Goal: Information Seeking & Learning: Learn about a topic

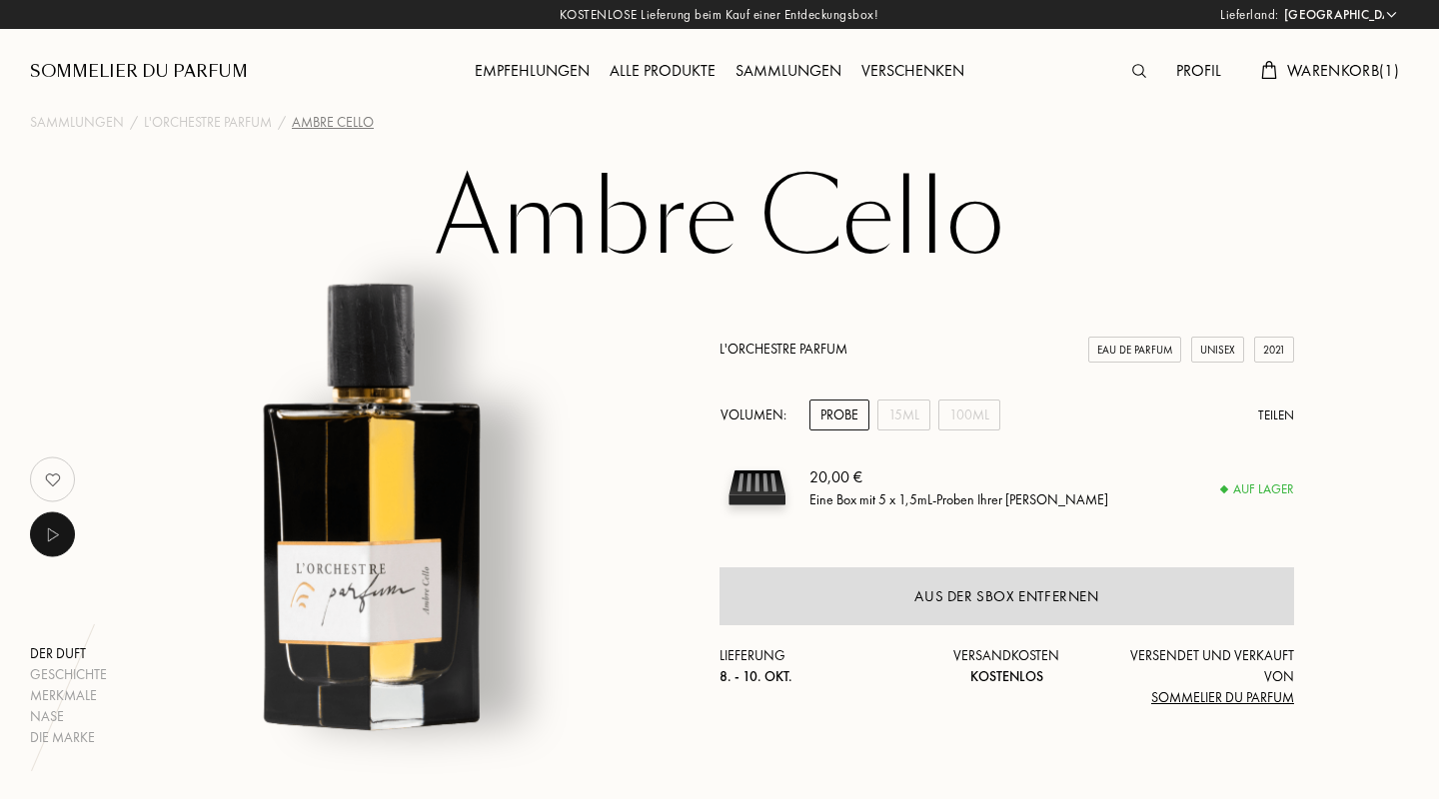
select select "DE"
click at [1135, 65] on img at bounding box center [1139, 71] width 14 height 14
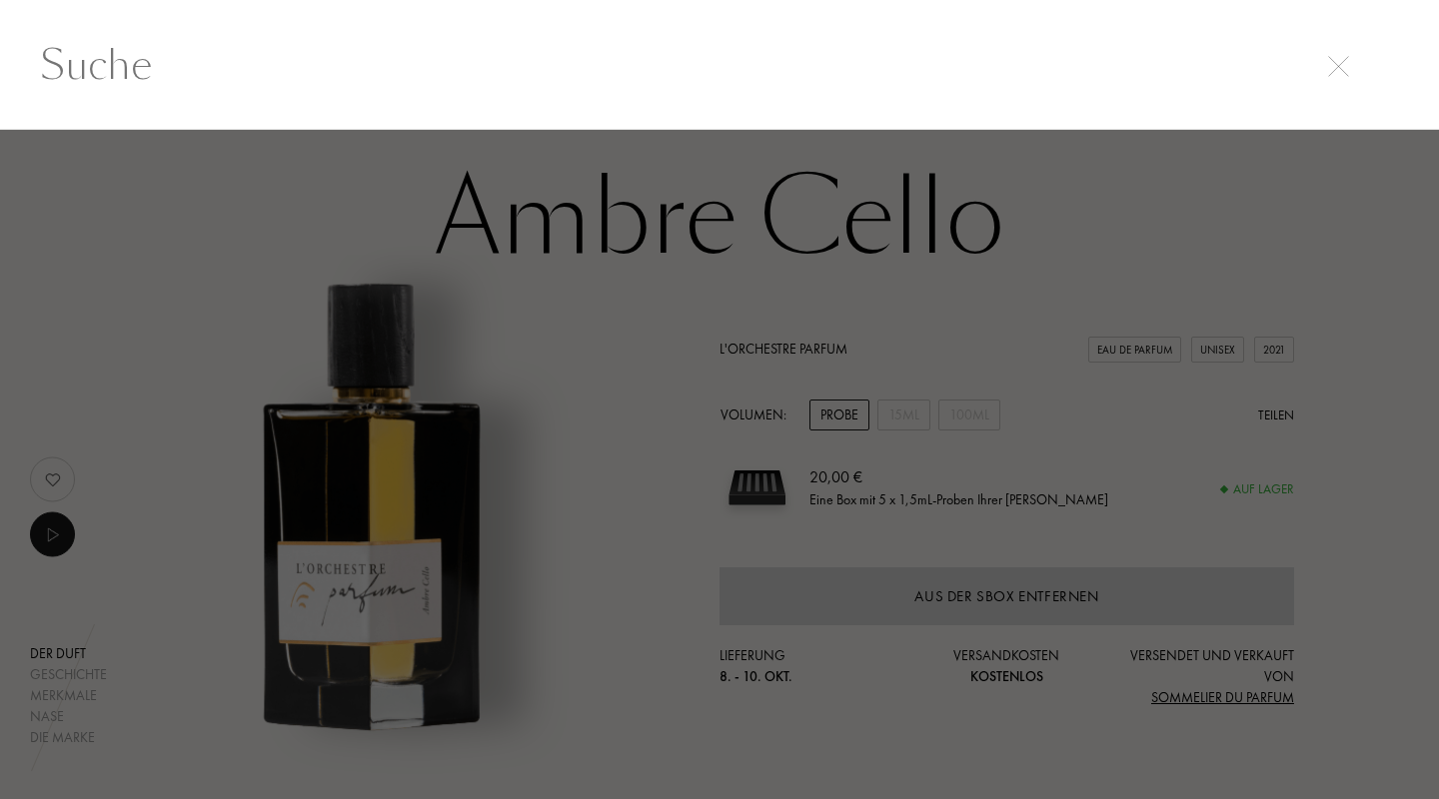
scroll to position [1, 0]
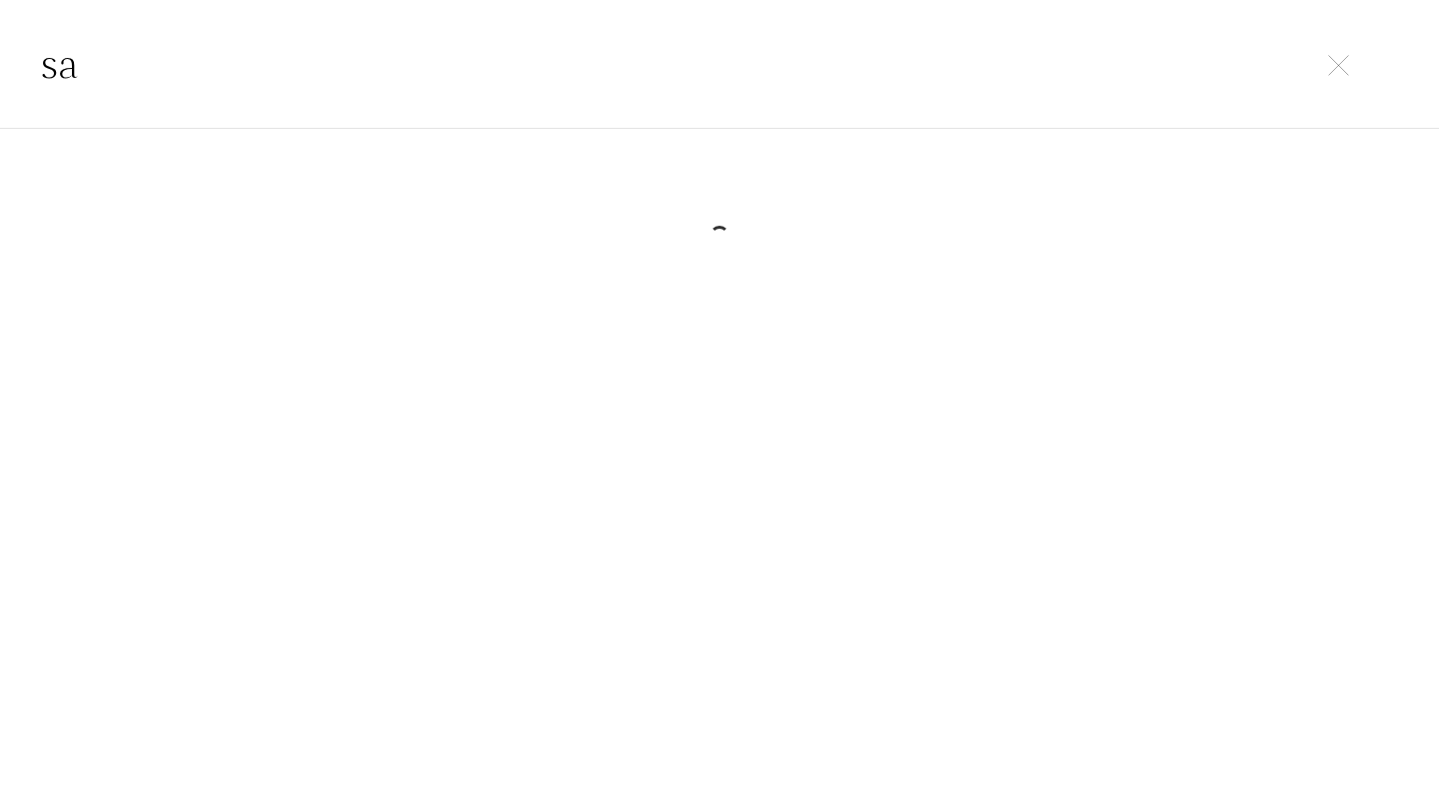
type input "s"
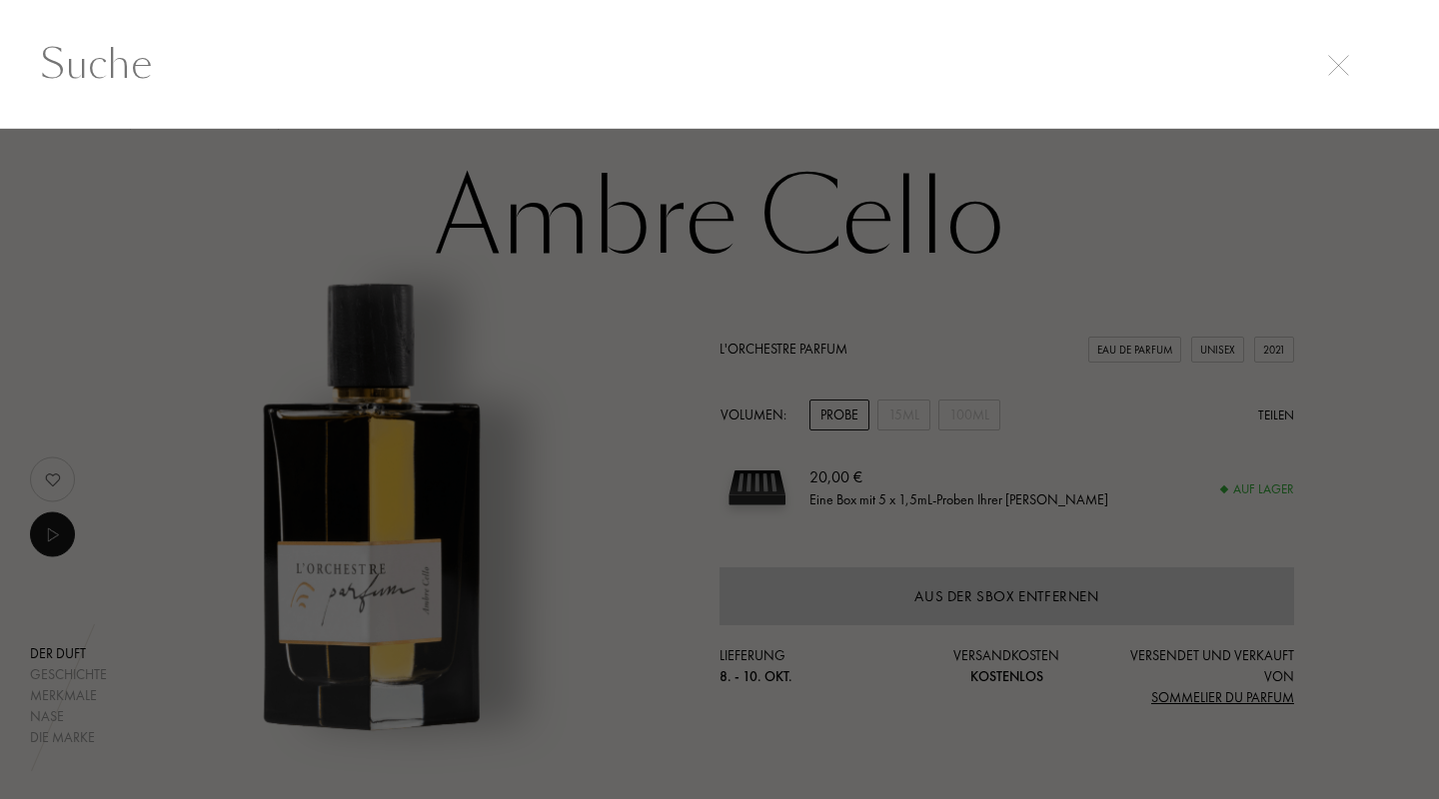
click at [993, 376] on div at bounding box center [719, 464] width 1439 height 670
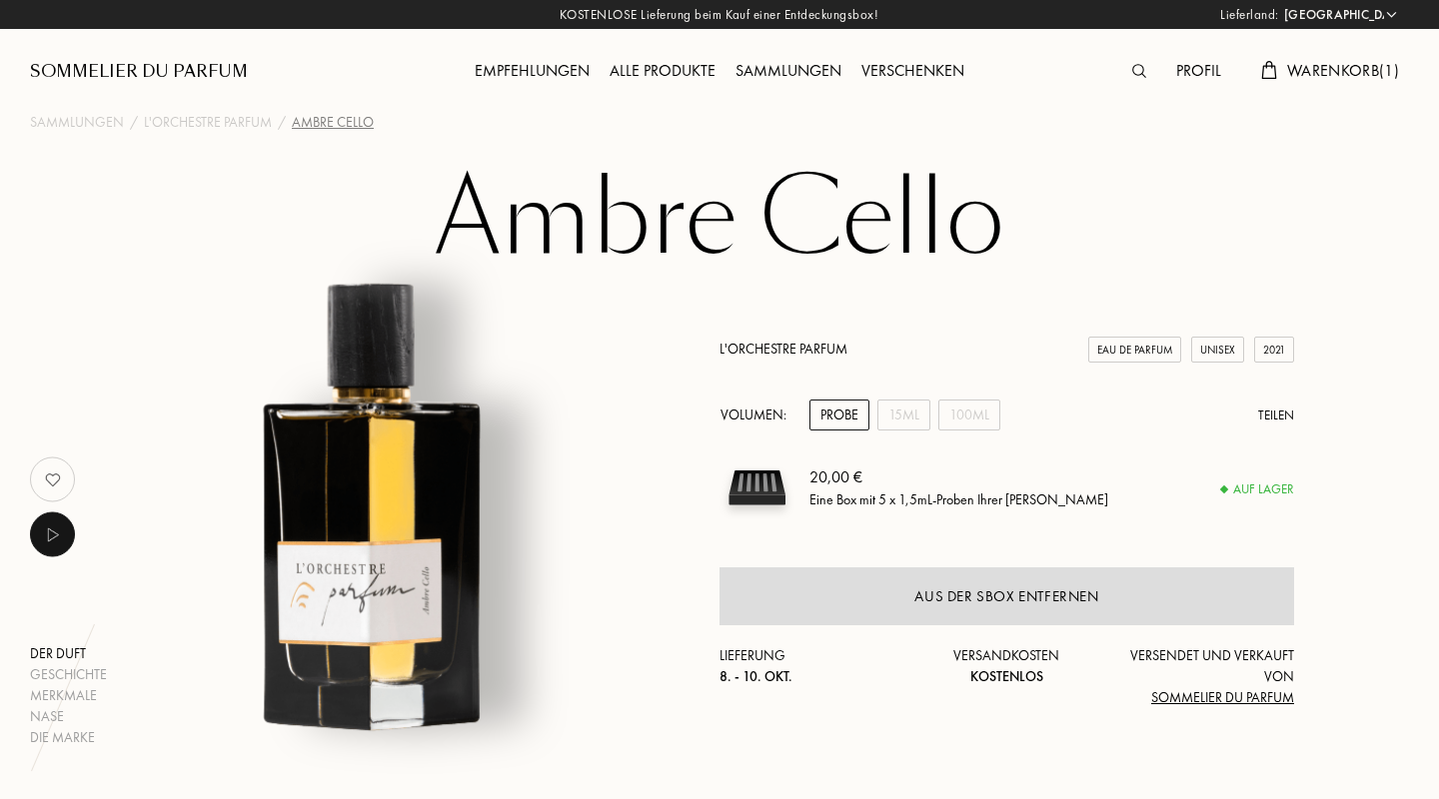
click at [1316, 67] on span "Warenkorb ( 1 )" at bounding box center [1343, 70] width 112 height 21
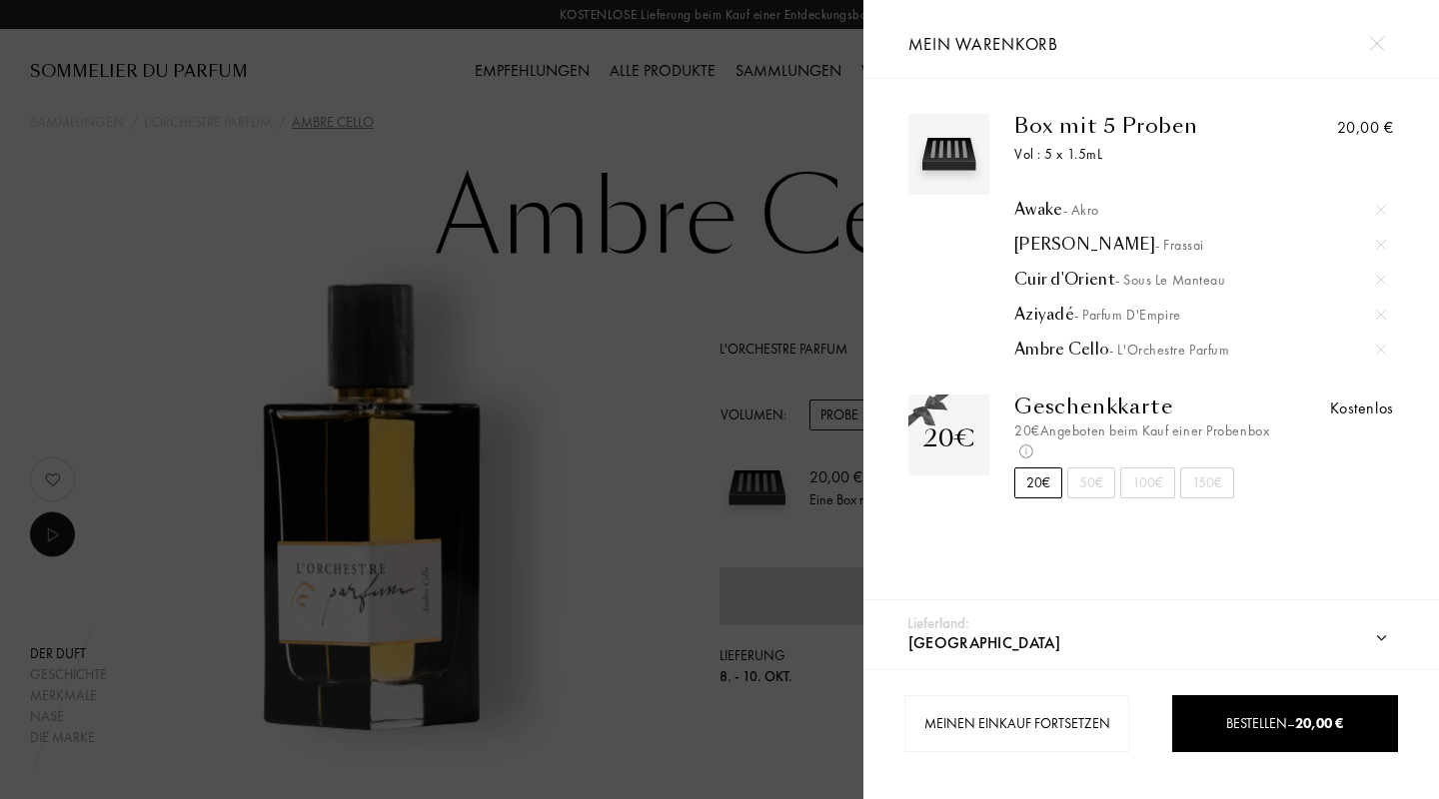
click at [1045, 312] on div "Aziyadé - Parfum d'Empire" at bounding box center [1200, 315] width 372 height 20
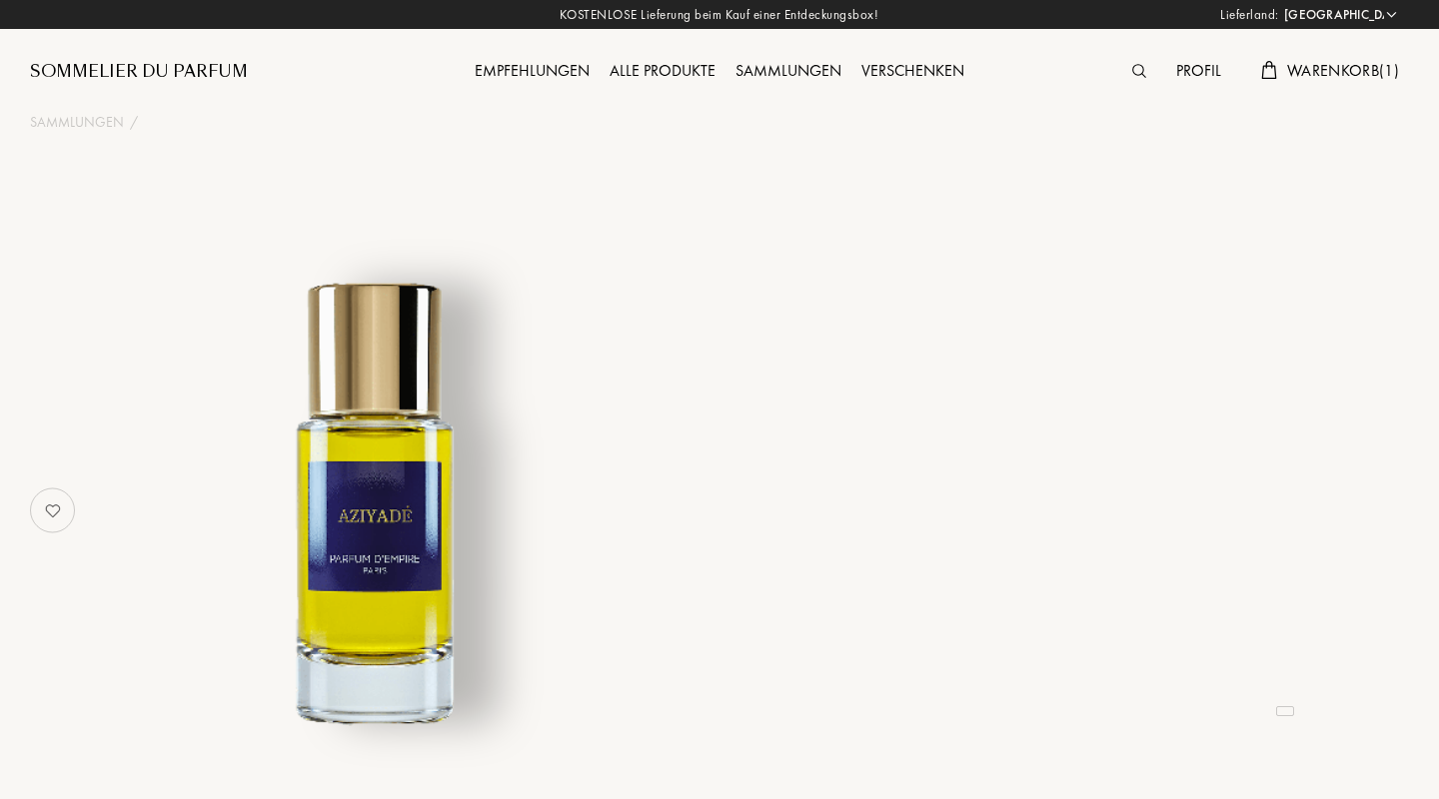
select select "DE"
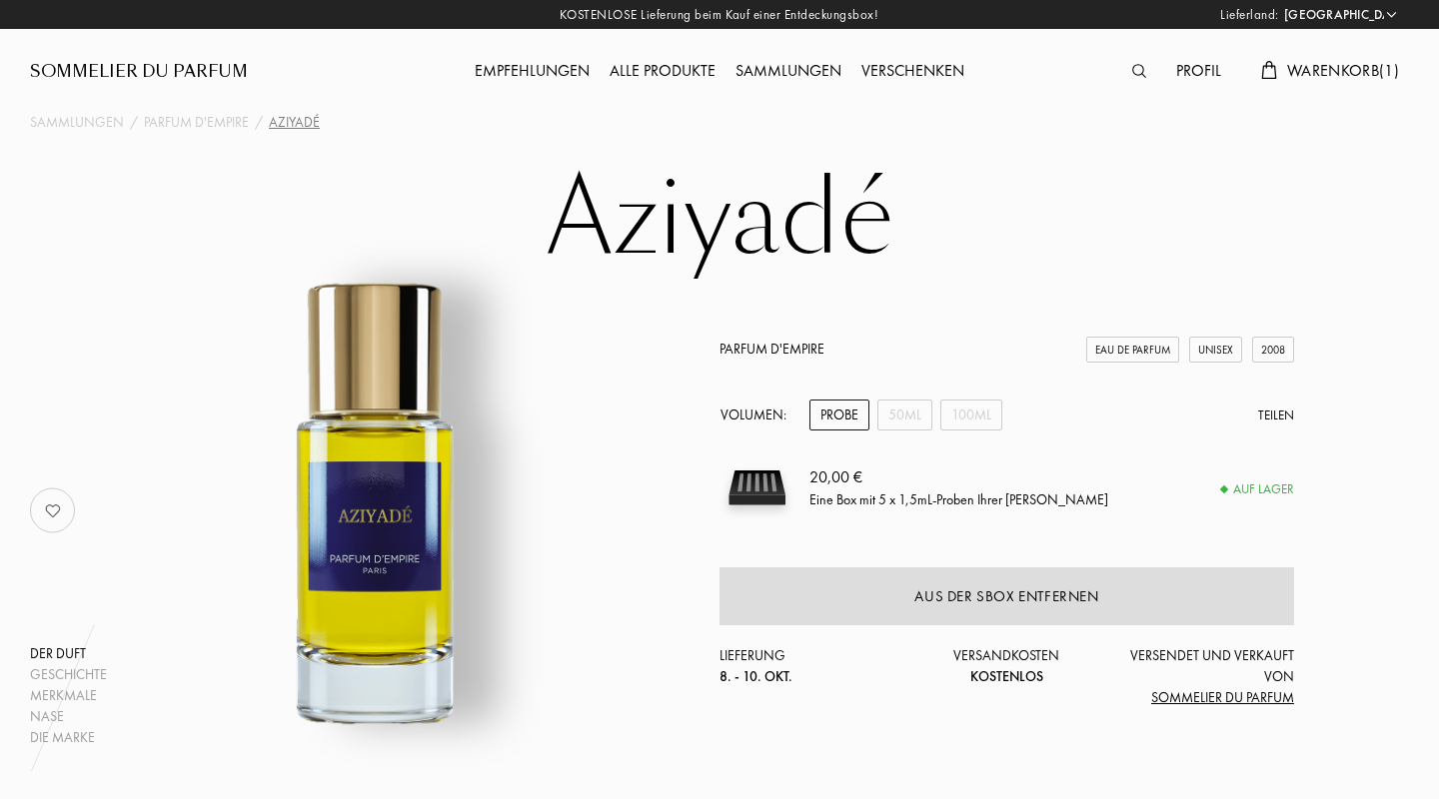
click at [1348, 68] on span "Warenkorb ( 1 )" at bounding box center [1343, 70] width 112 height 21
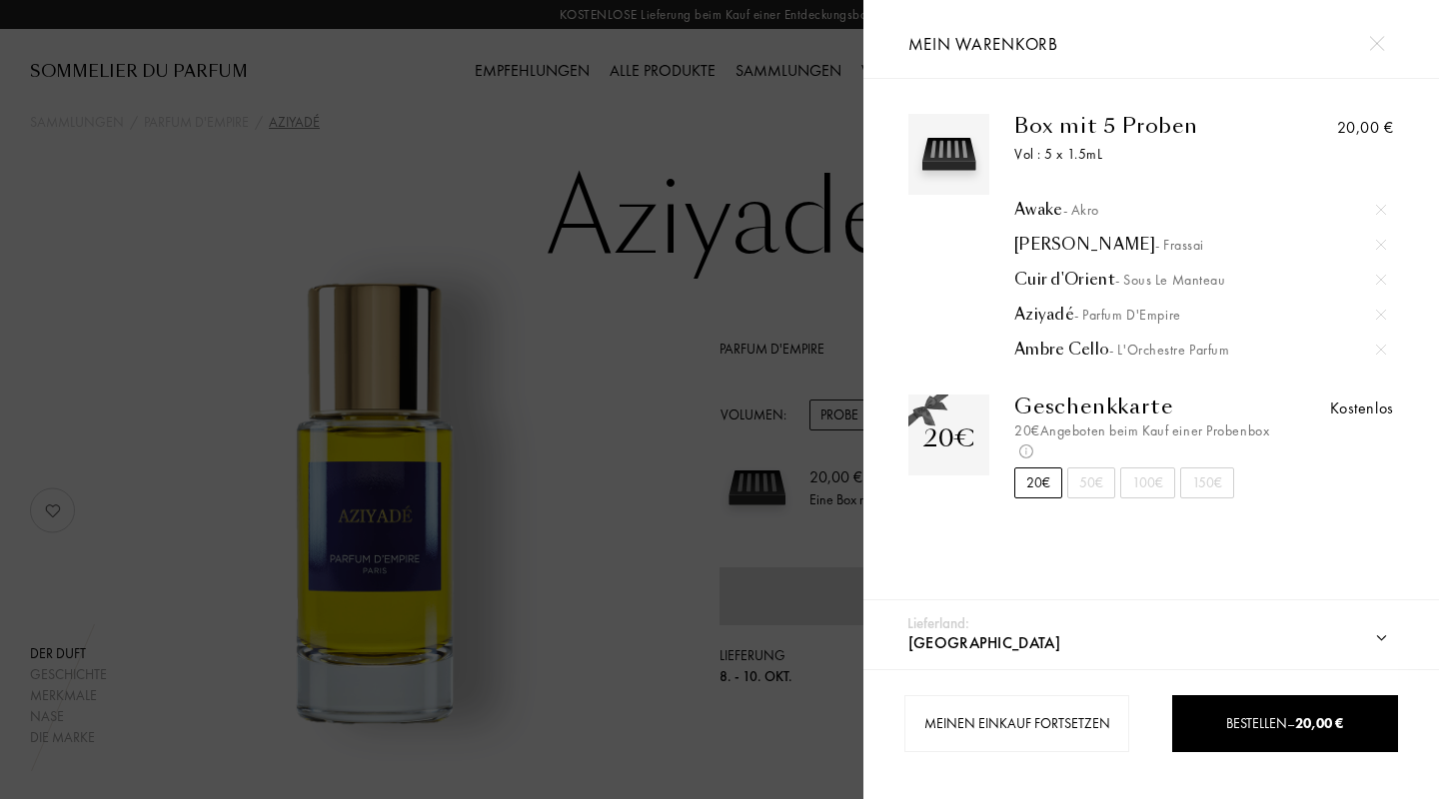
click at [1059, 276] on div "Cuir d'Orient - Sous le Manteau" at bounding box center [1200, 280] width 372 height 20
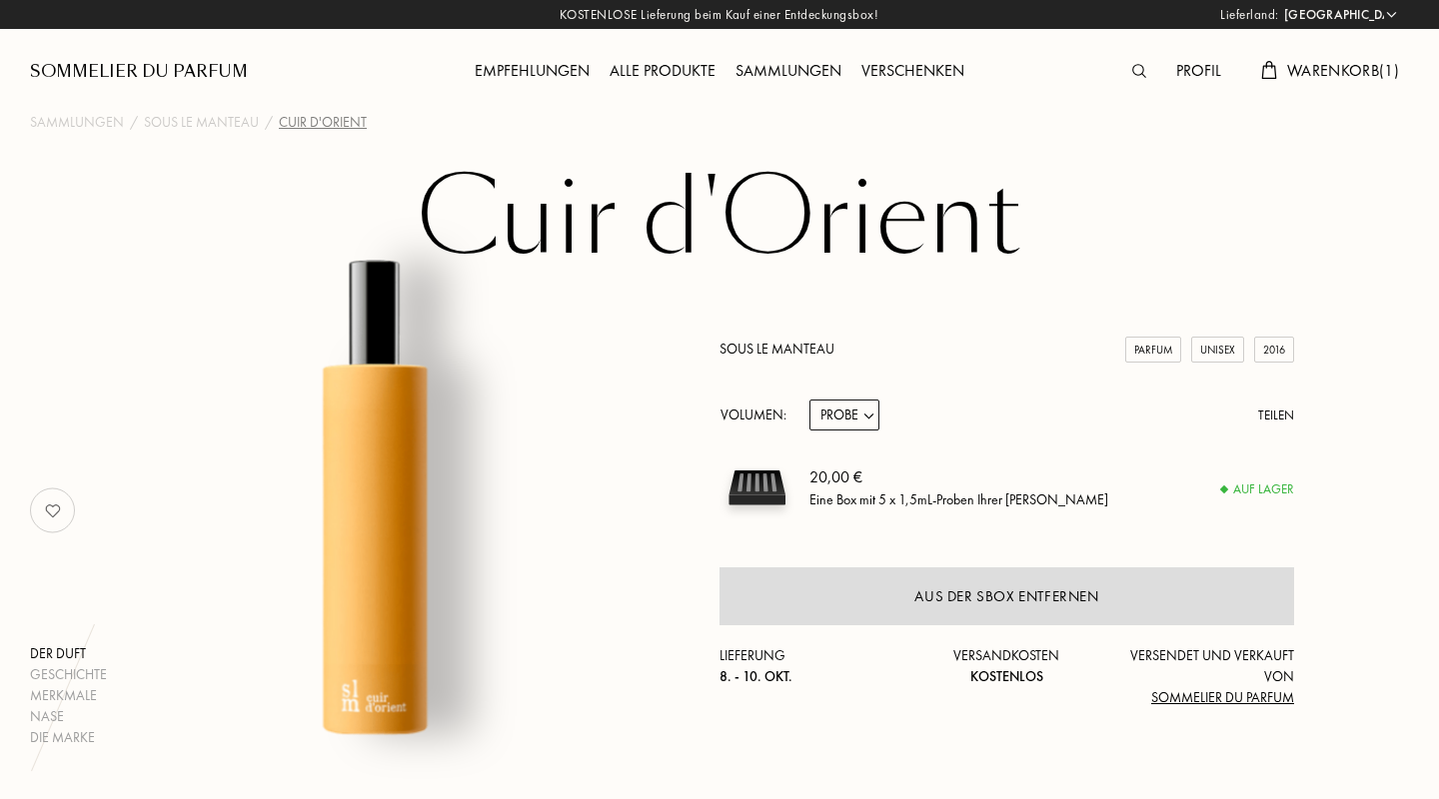
select select "DE"
click at [1313, 63] on span "Warenkorb ( 1 )" at bounding box center [1343, 70] width 112 height 21
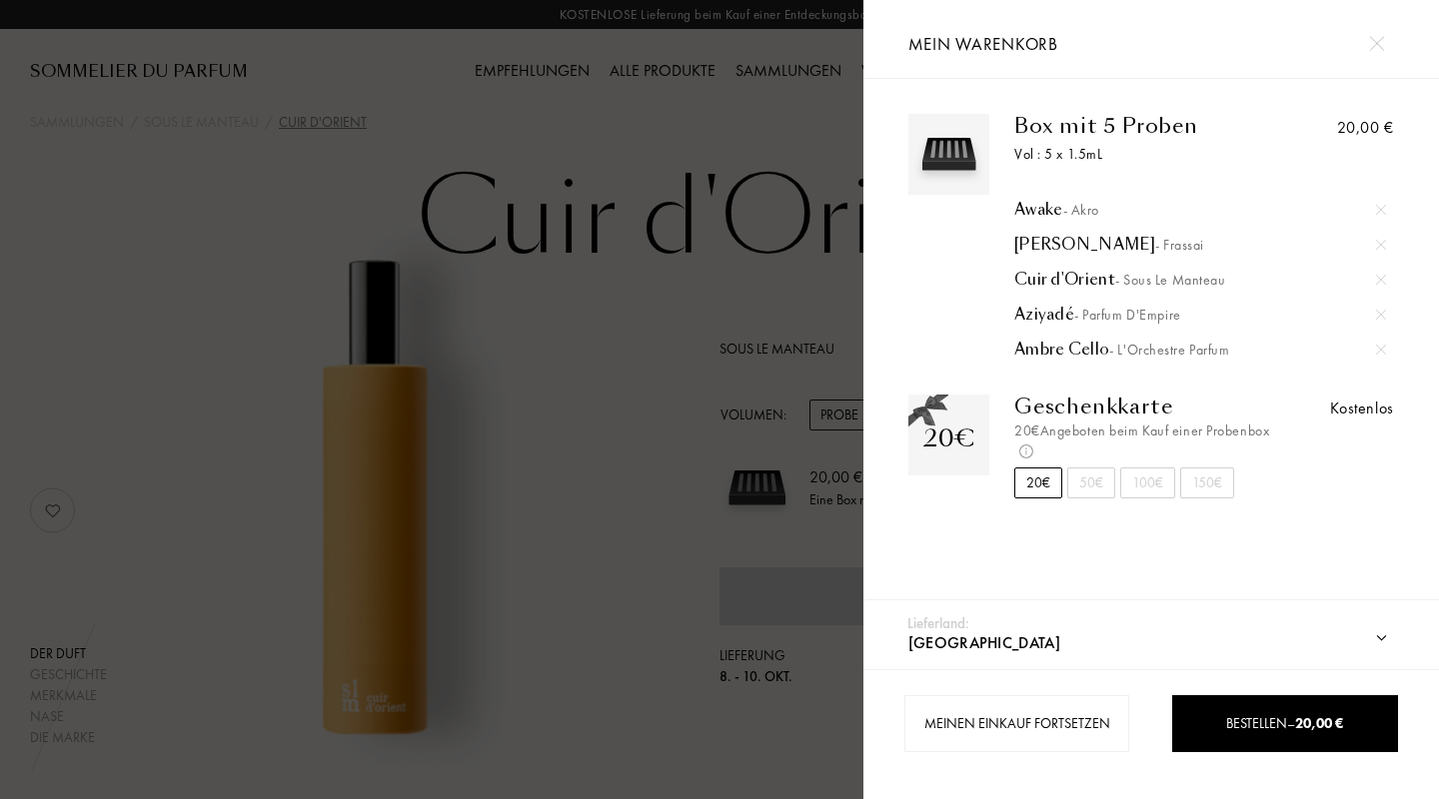
click at [1054, 317] on div "Aziyadé - Parfum d'Empire" at bounding box center [1200, 315] width 372 height 20
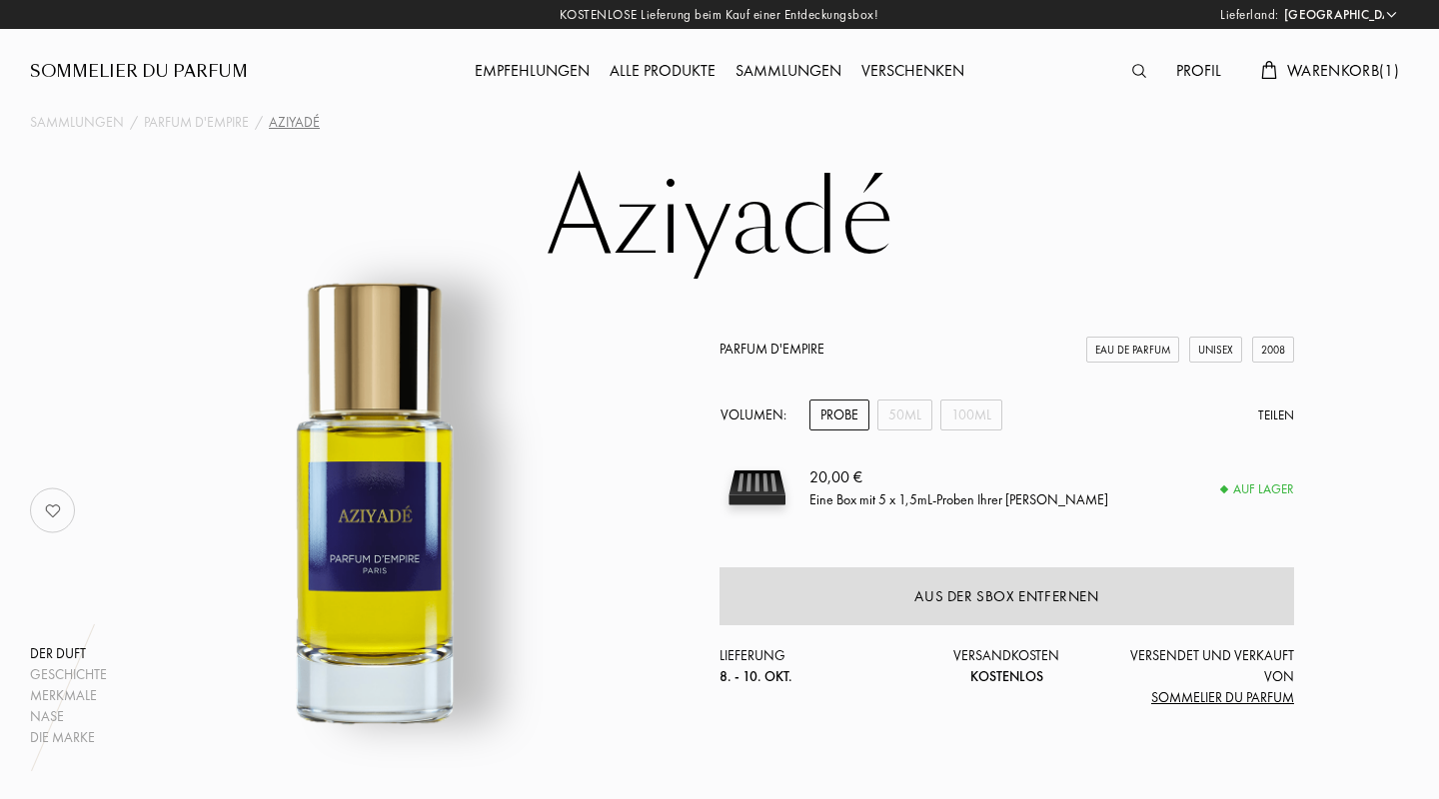
select select "DE"
click at [1308, 65] on span "Warenkorb ( 1 )" at bounding box center [1343, 70] width 112 height 21
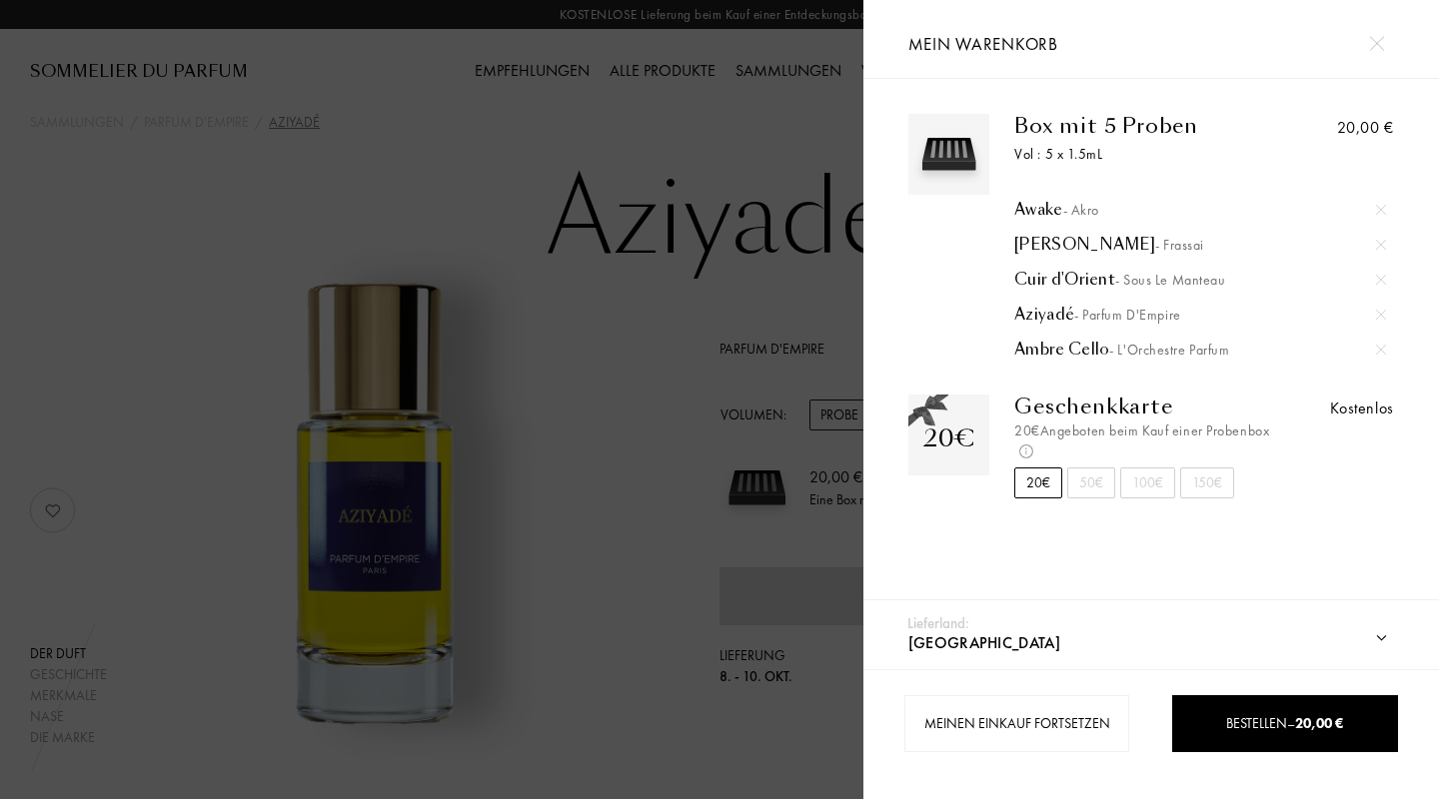
click at [1043, 249] on div "Tian Di - Frassai" at bounding box center [1200, 245] width 372 height 20
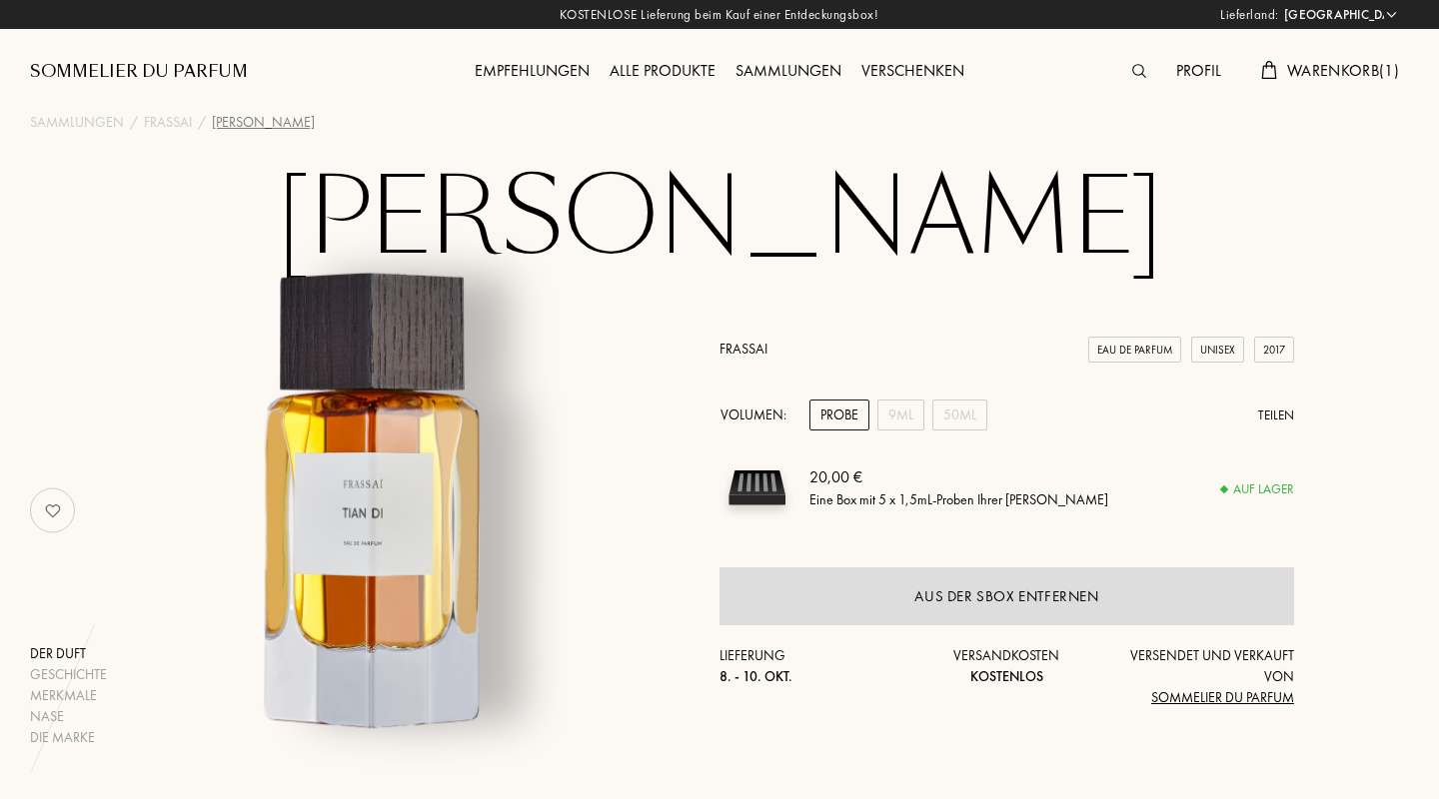
select select "DE"
click at [1135, 72] on img at bounding box center [1139, 71] width 14 height 14
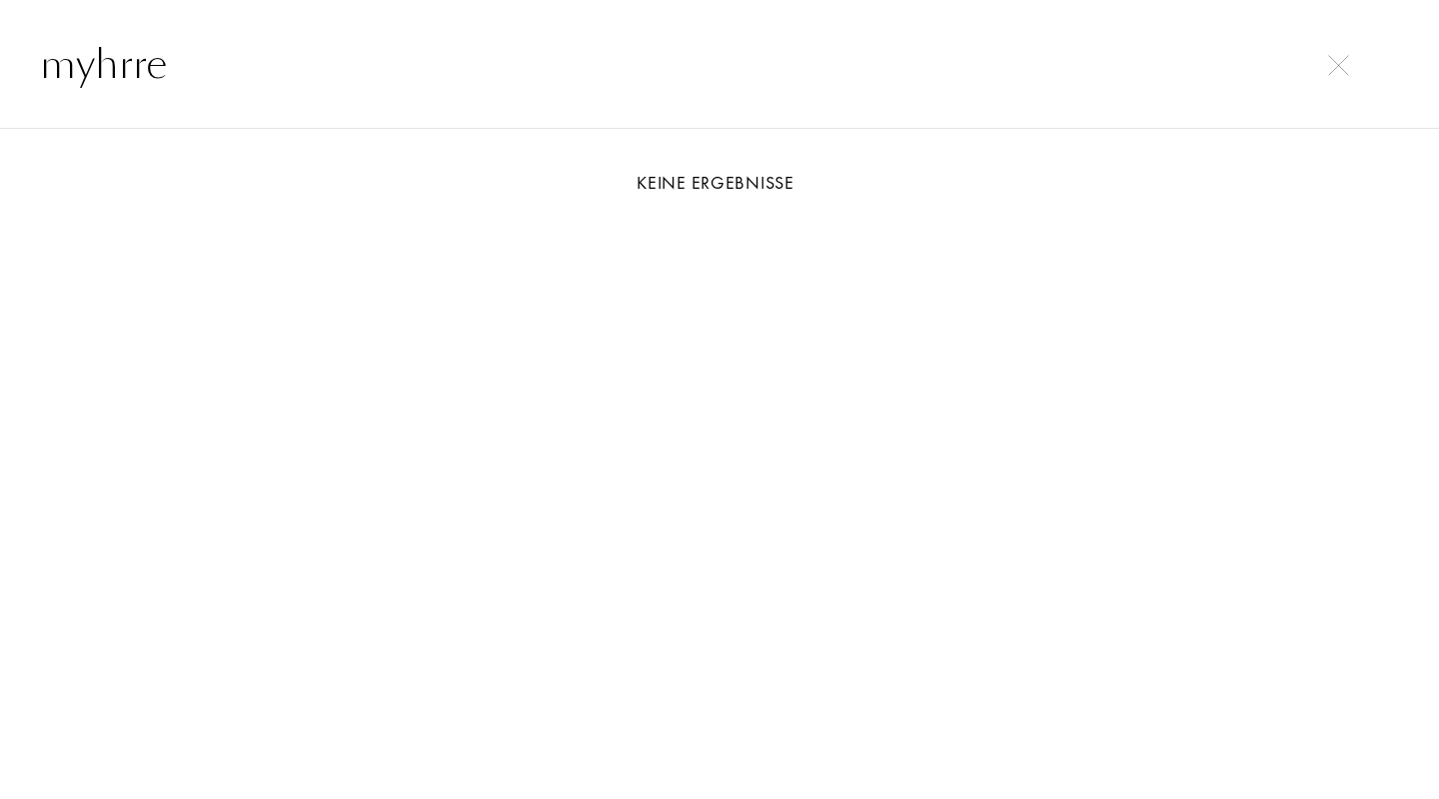
click at [286, 52] on input "myhrre" at bounding box center [719, 64] width 1439 height 60
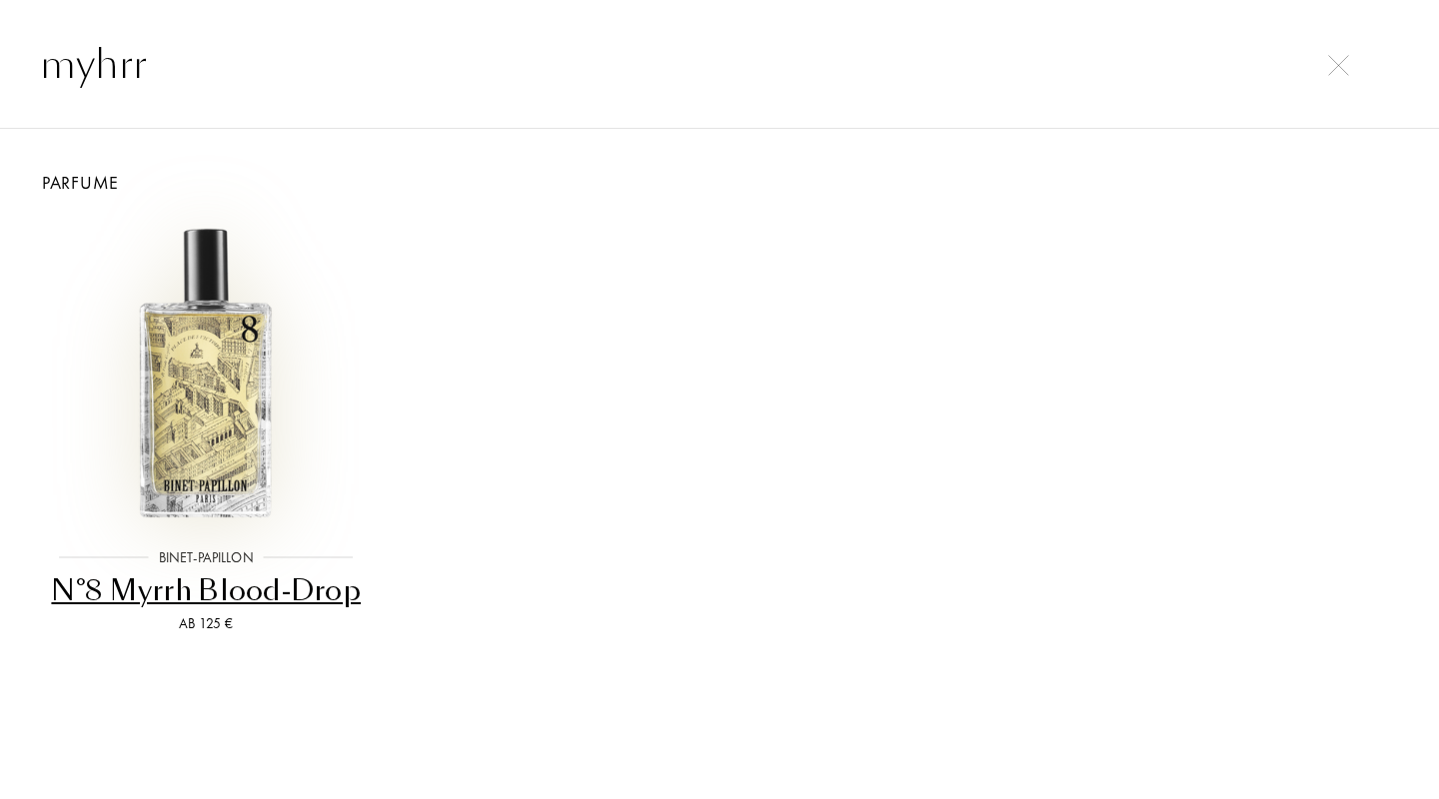
type input "myhrr"
click at [202, 432] on img at bounding box center [206, 372] width 308 height 308
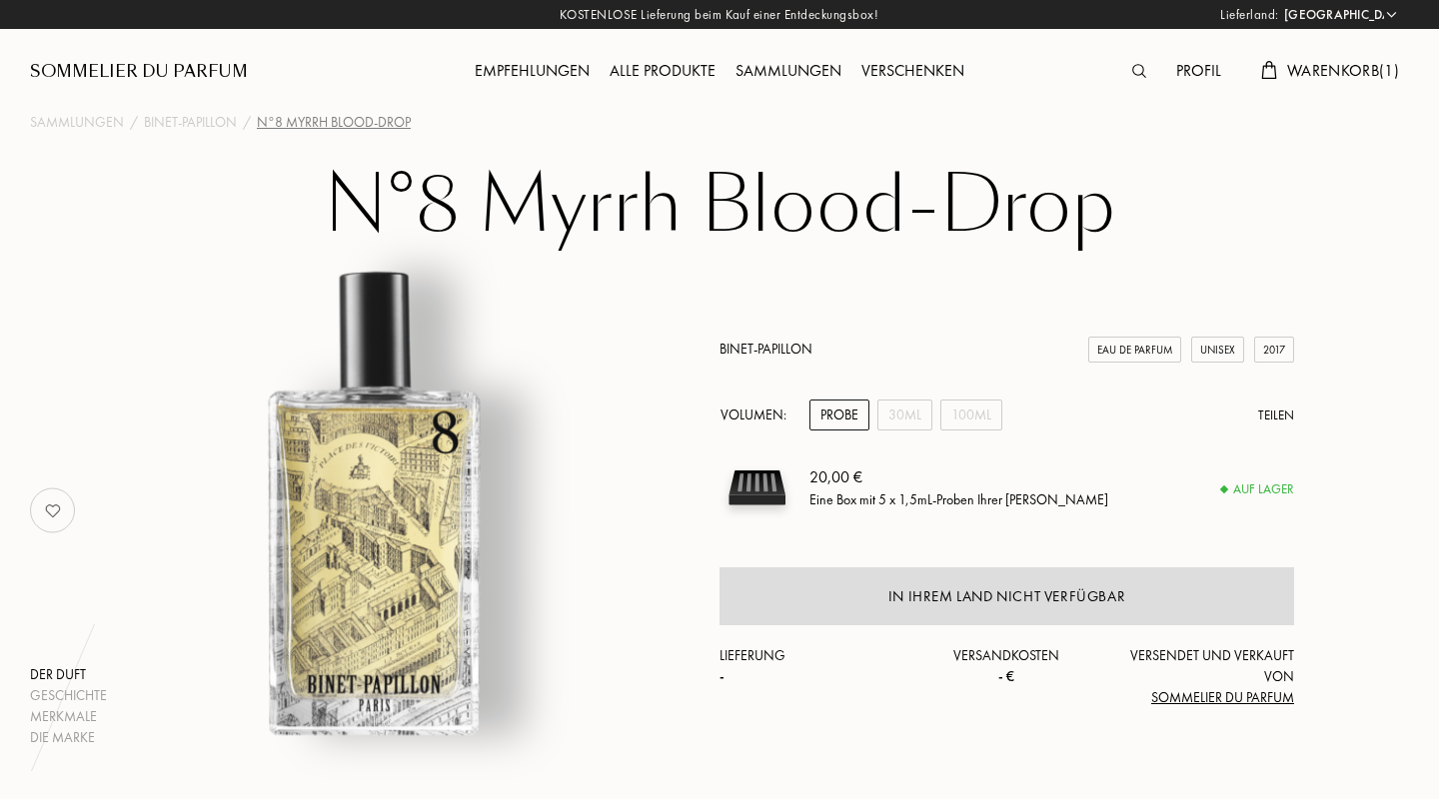
select select "DE"
click at [213, 67] on div "Sommelier du Parfum" at bounding box center [139, 72] width 218 height 24
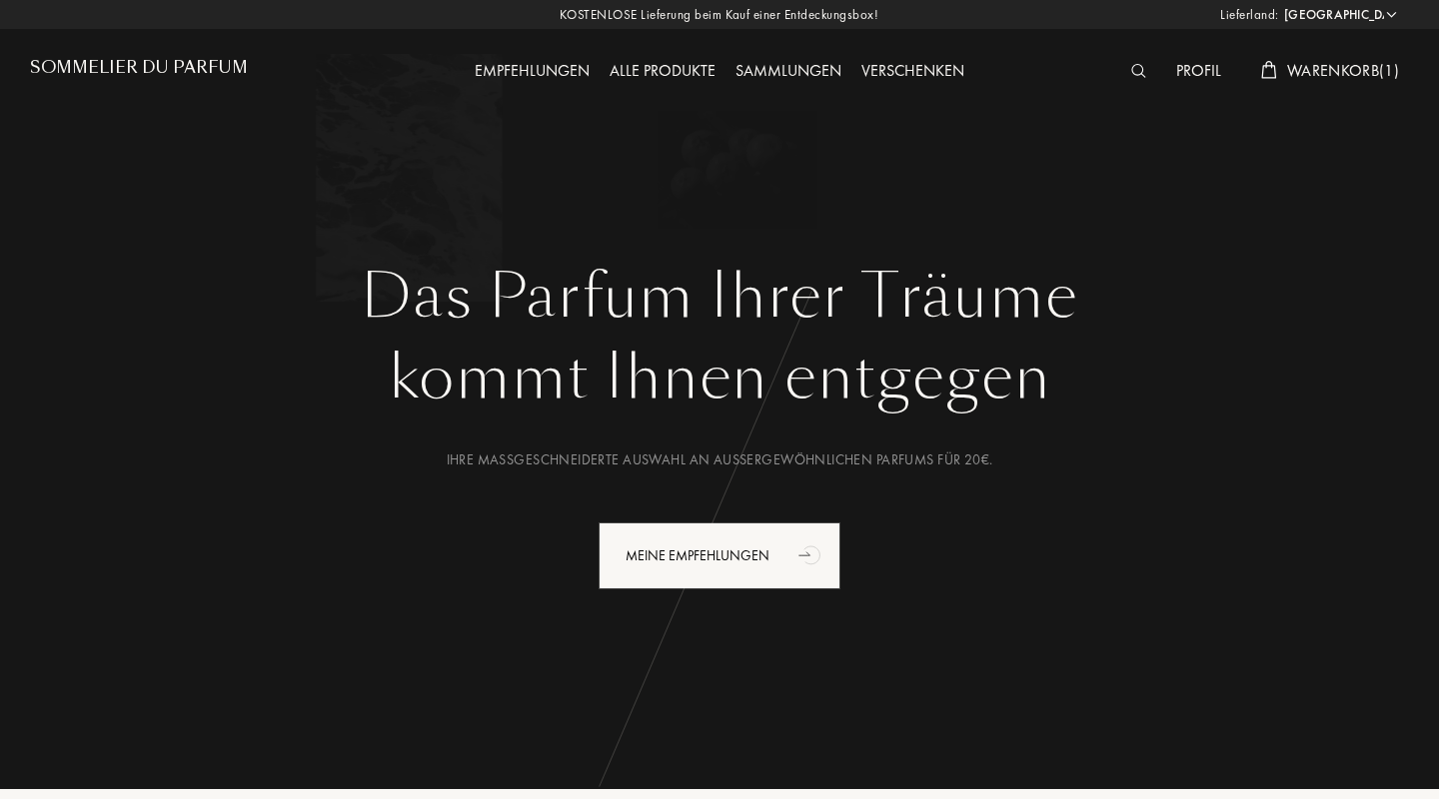
select select "DE"
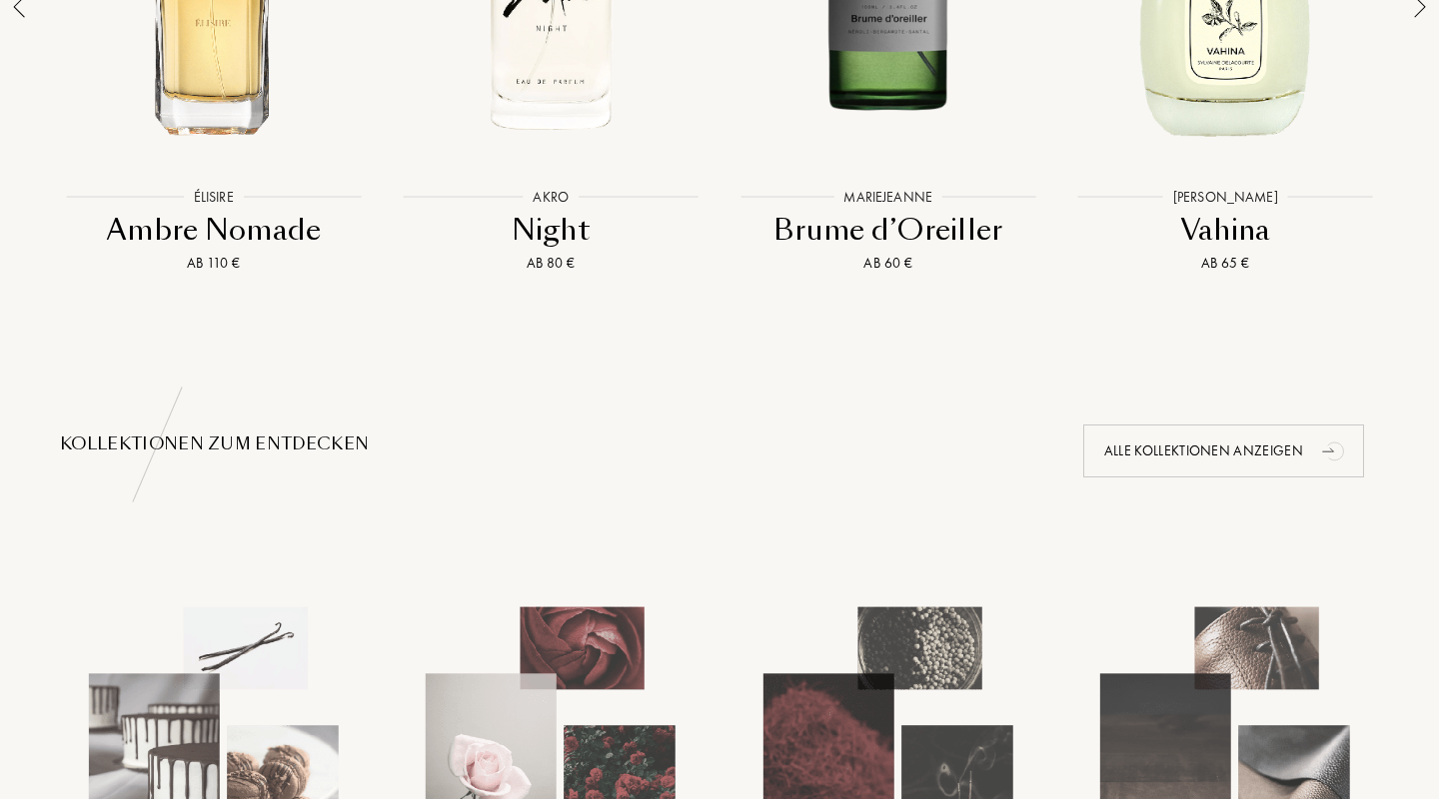
scroll to position [1736, 0]
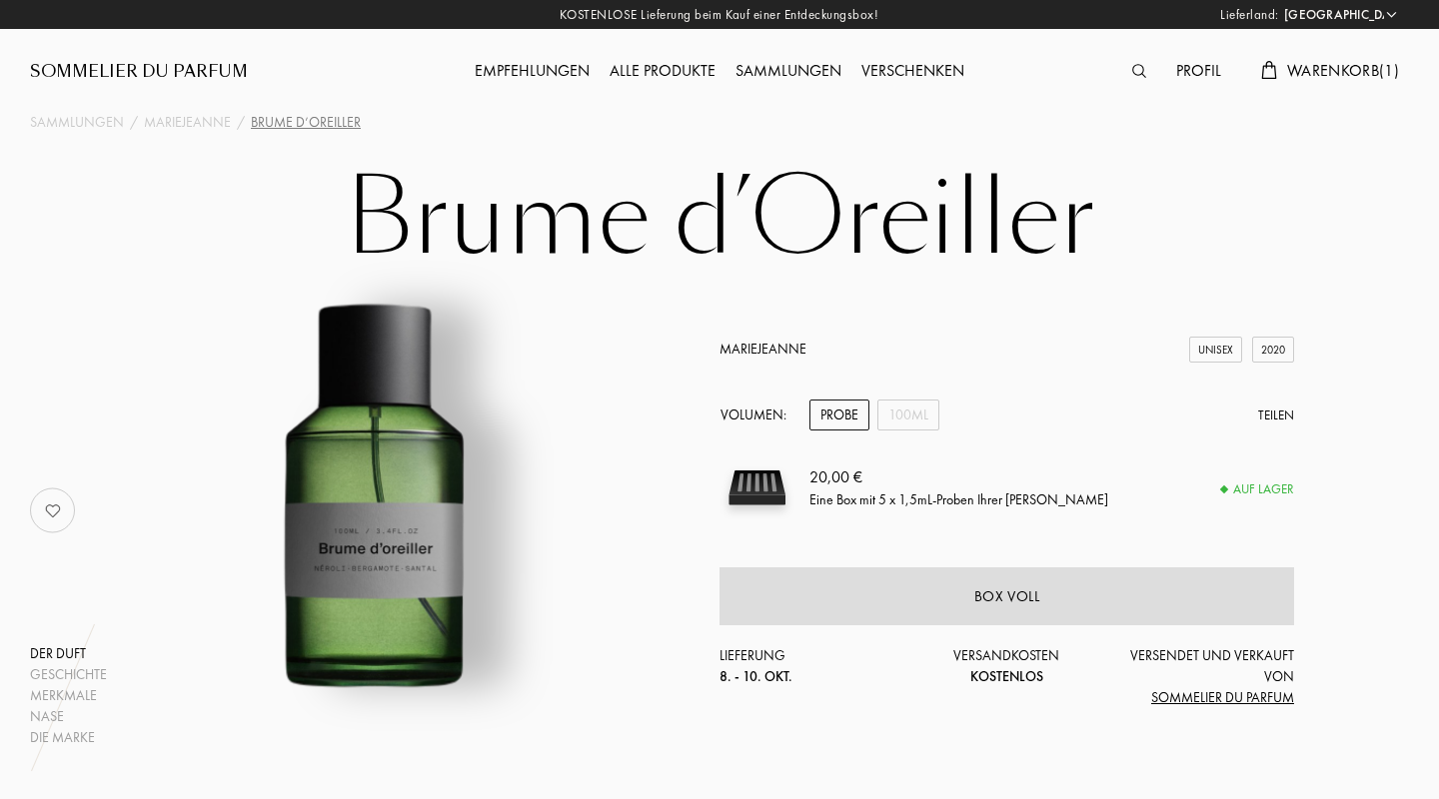
select select "DE"
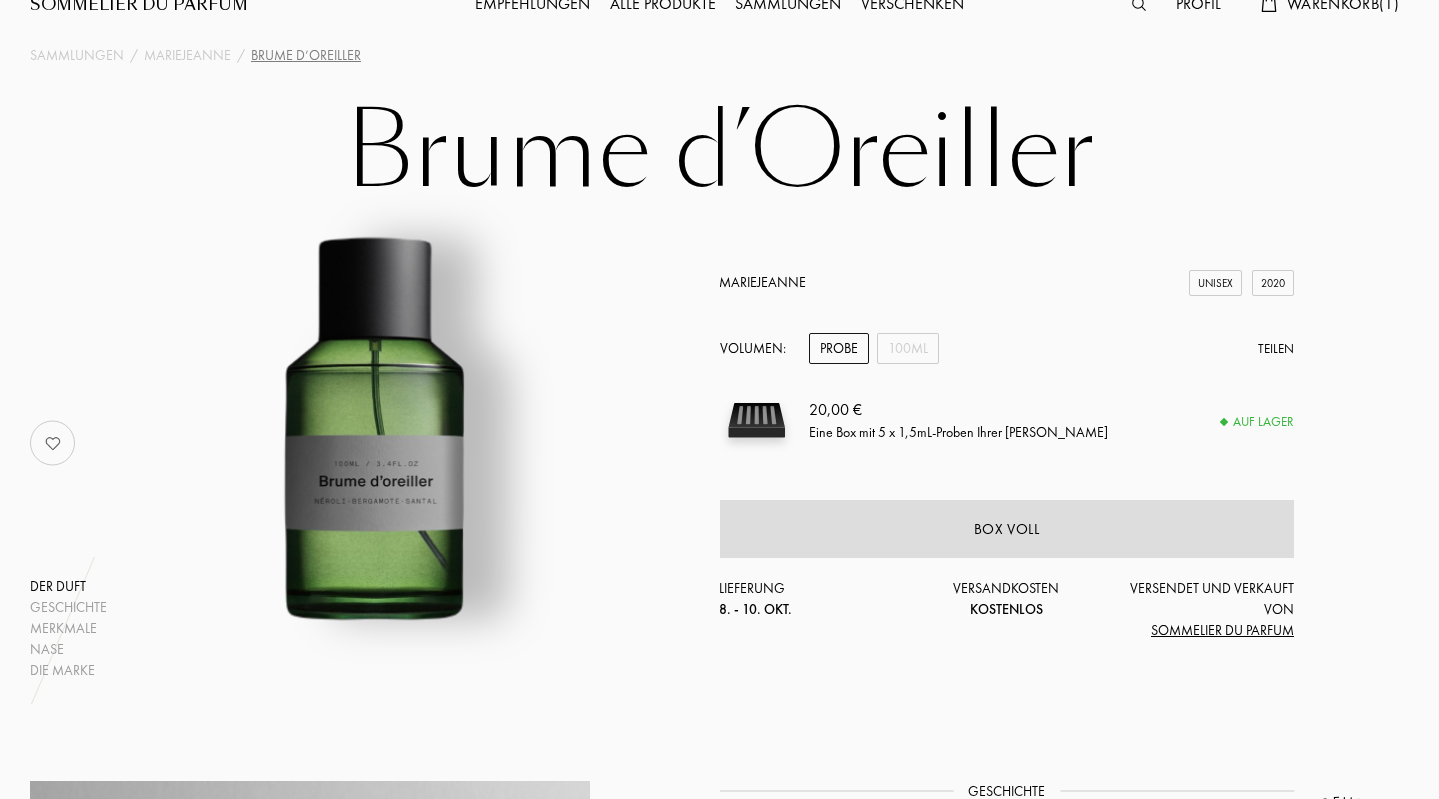
scroll to position [141, 0]
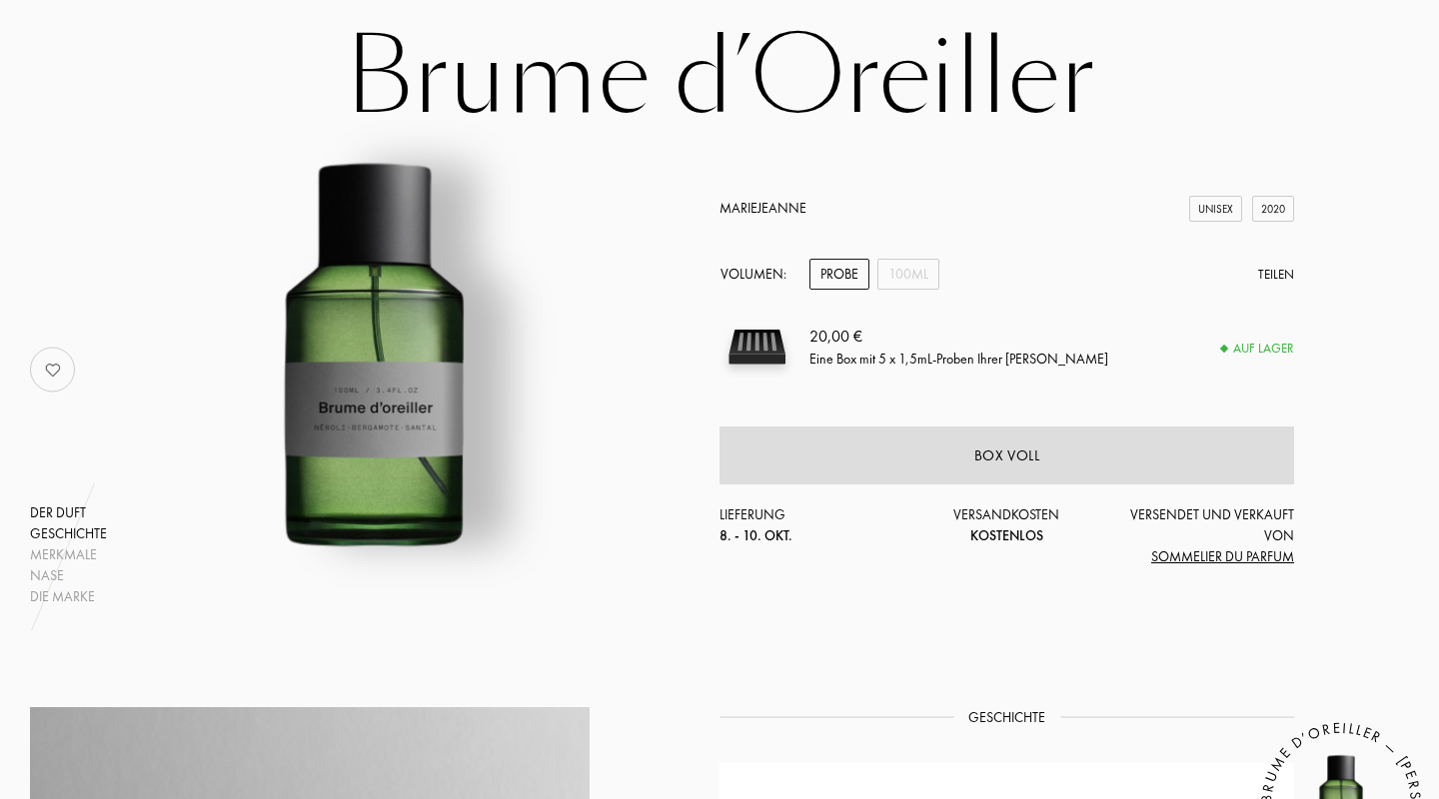
click at [62, 538] on div "Geschichte" at bounding box center [68, 534] width 77 height 21
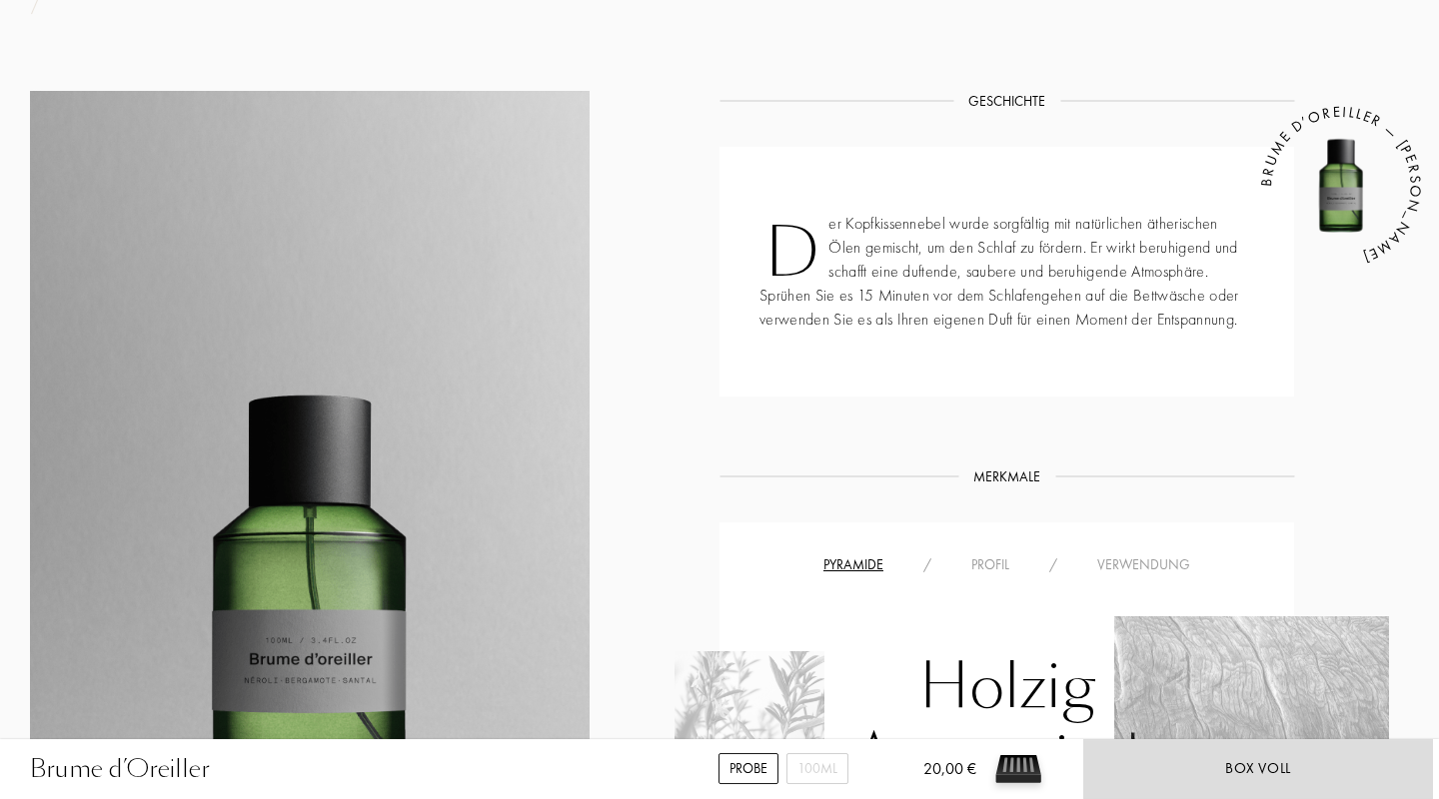
scroll to position [749, 0]
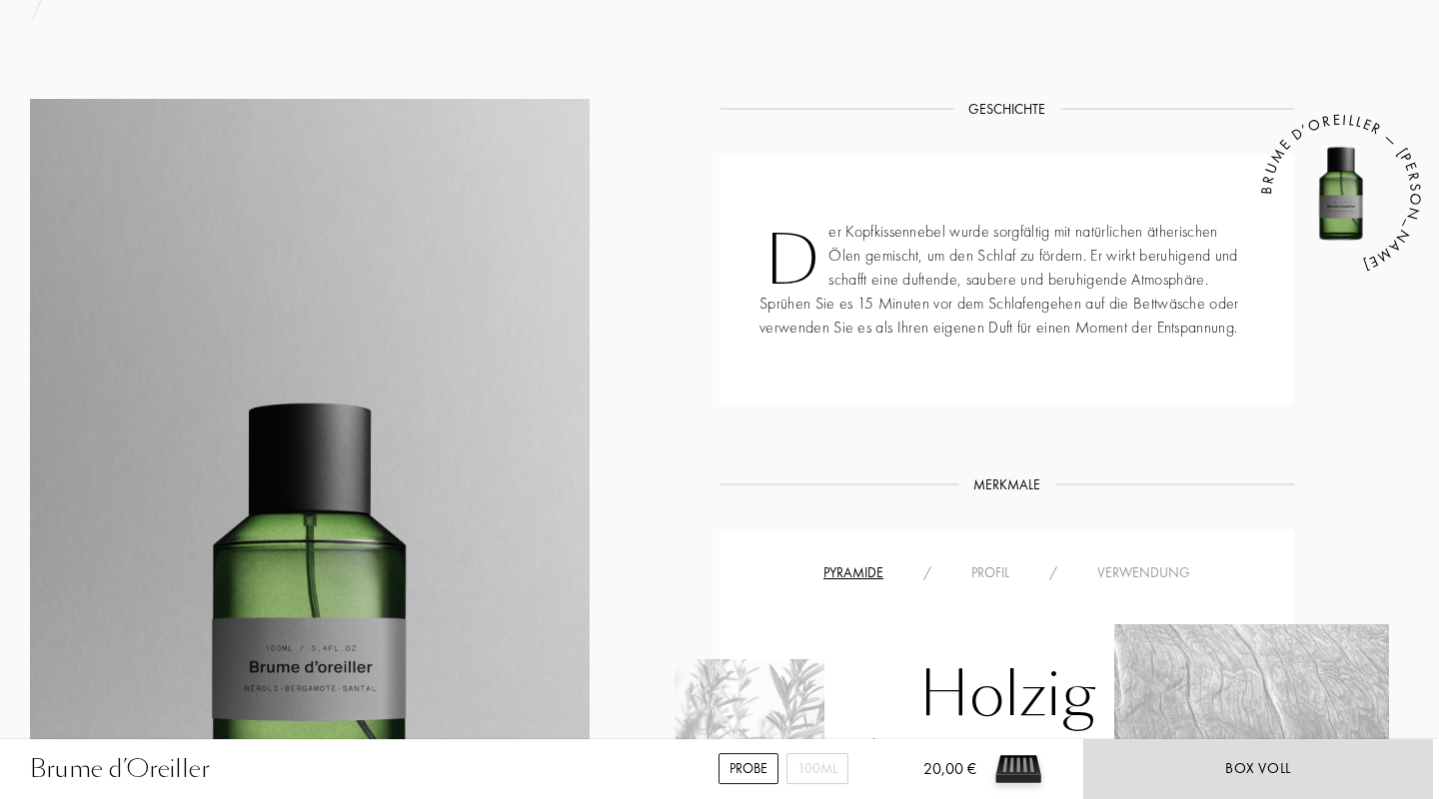
click at [1331, 194] on img at bounding box center [1341, 195] width 120 height 120
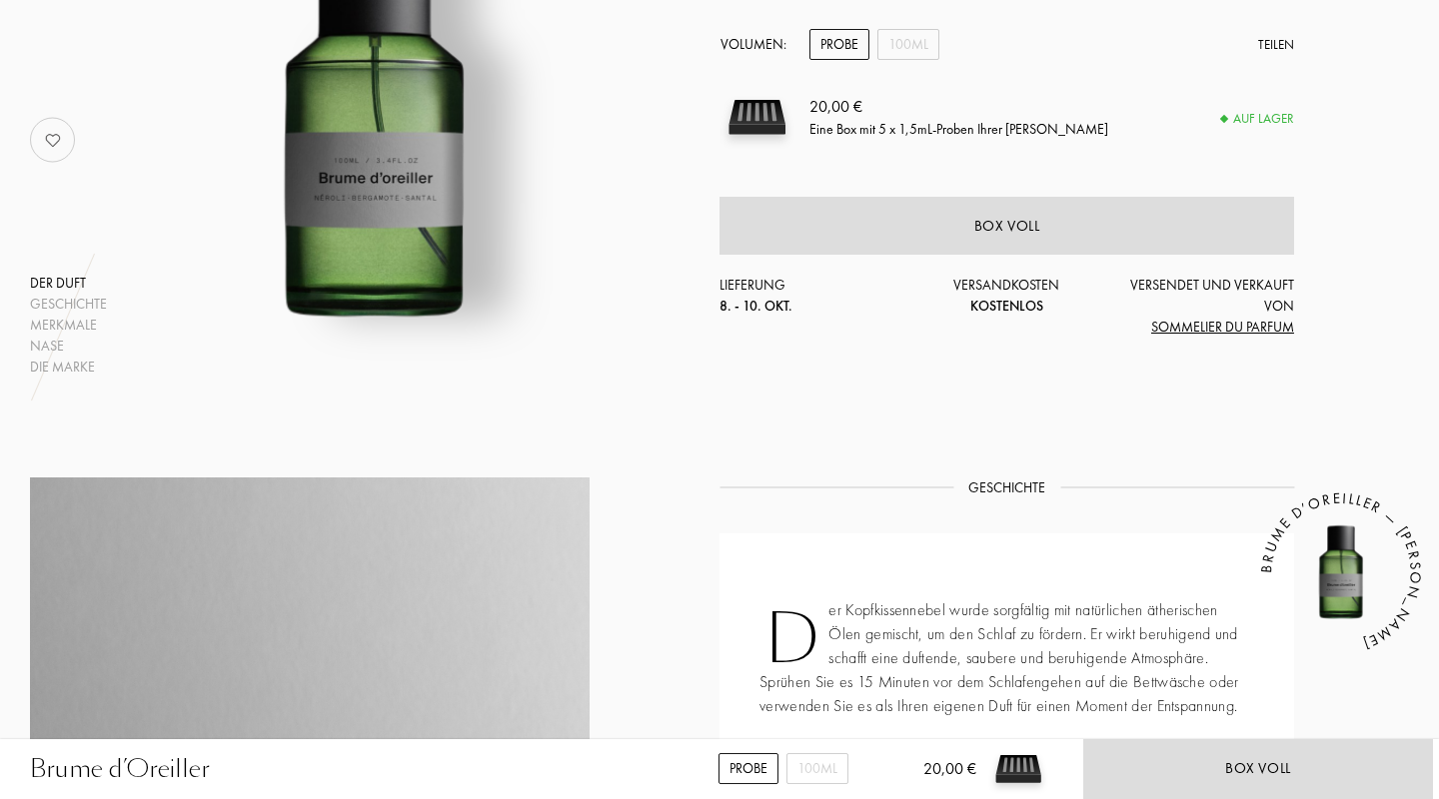
scroll to position [0, 0]
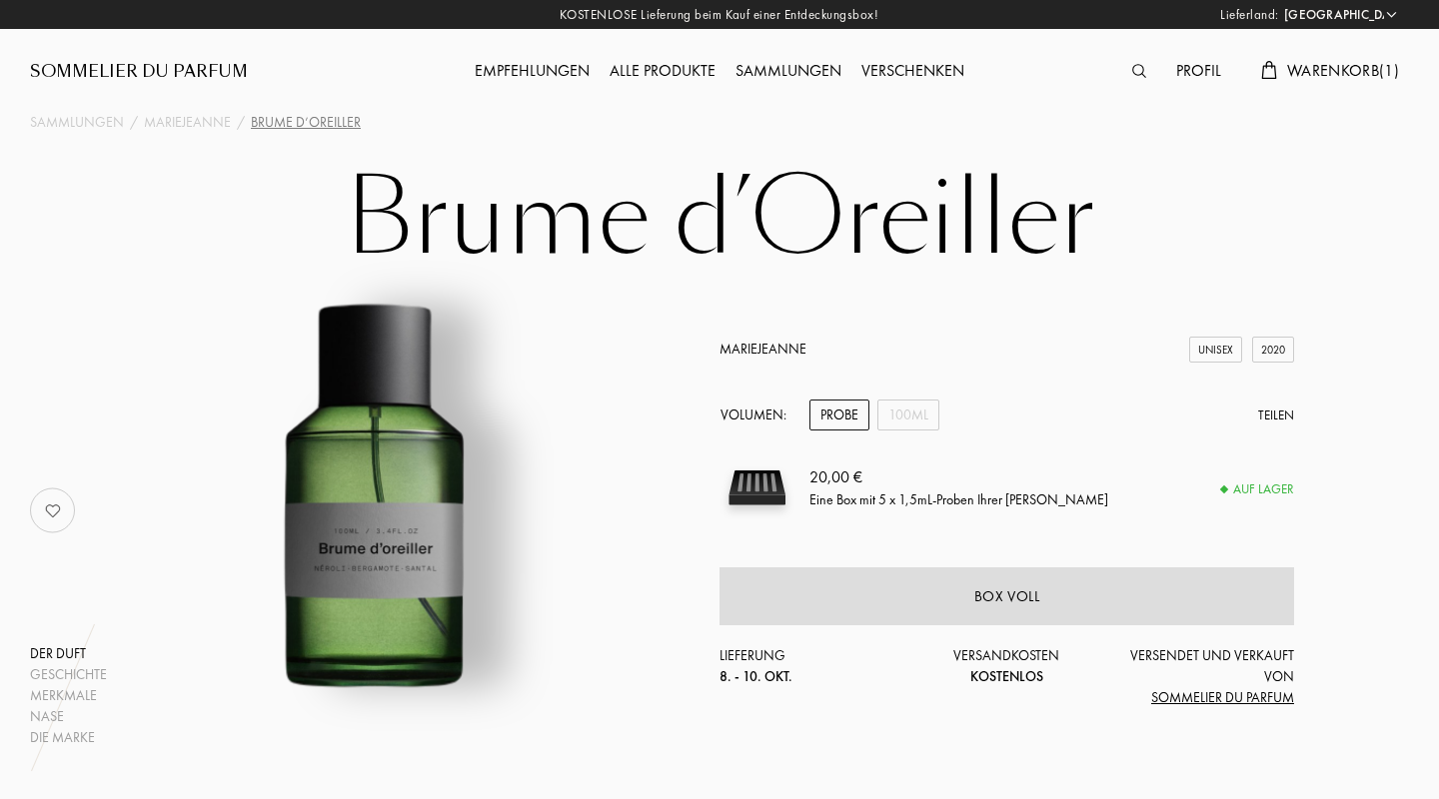
click at [764, 350] on link "MarieJeanne" at bounding box center [762, 349] width 87 height 18
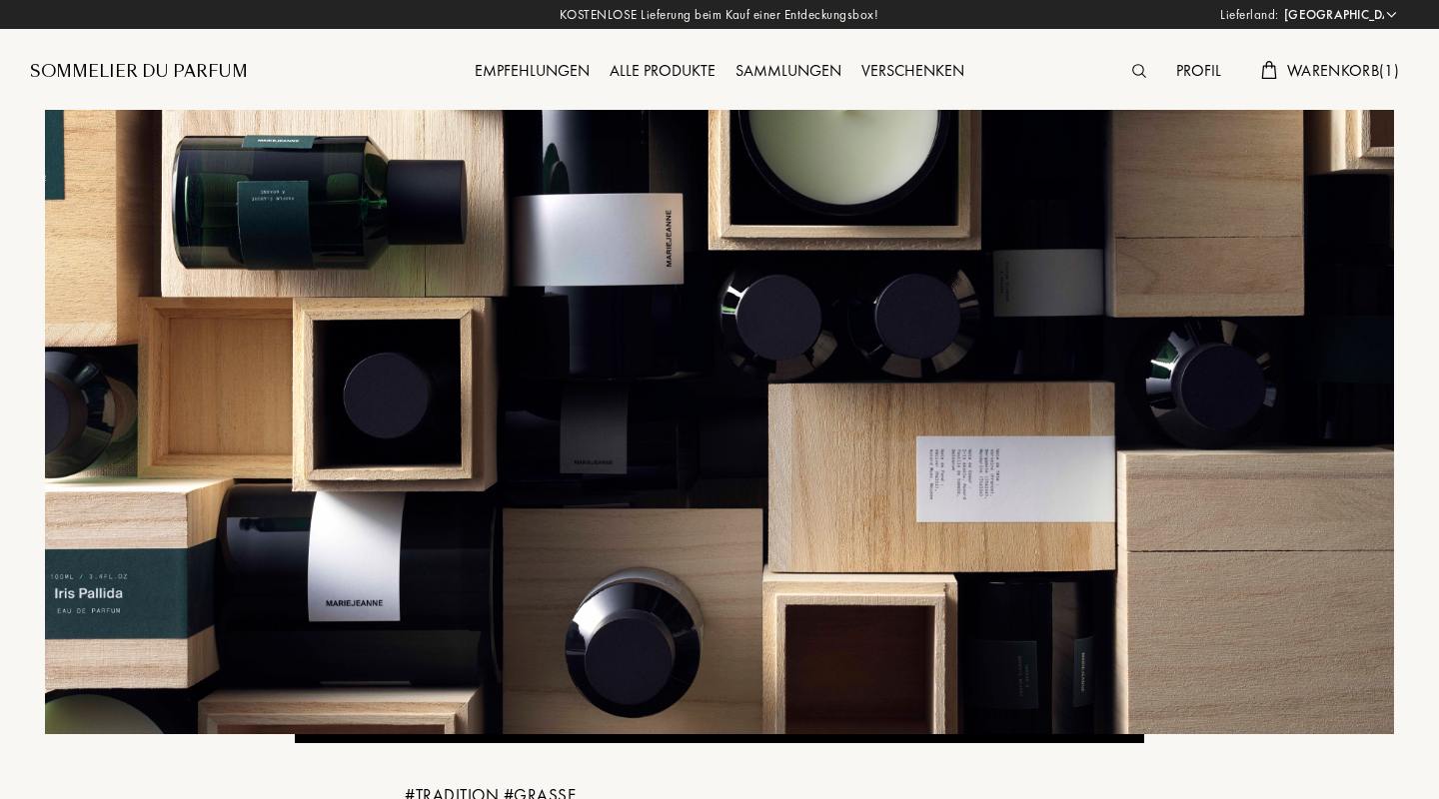
select select "DE"
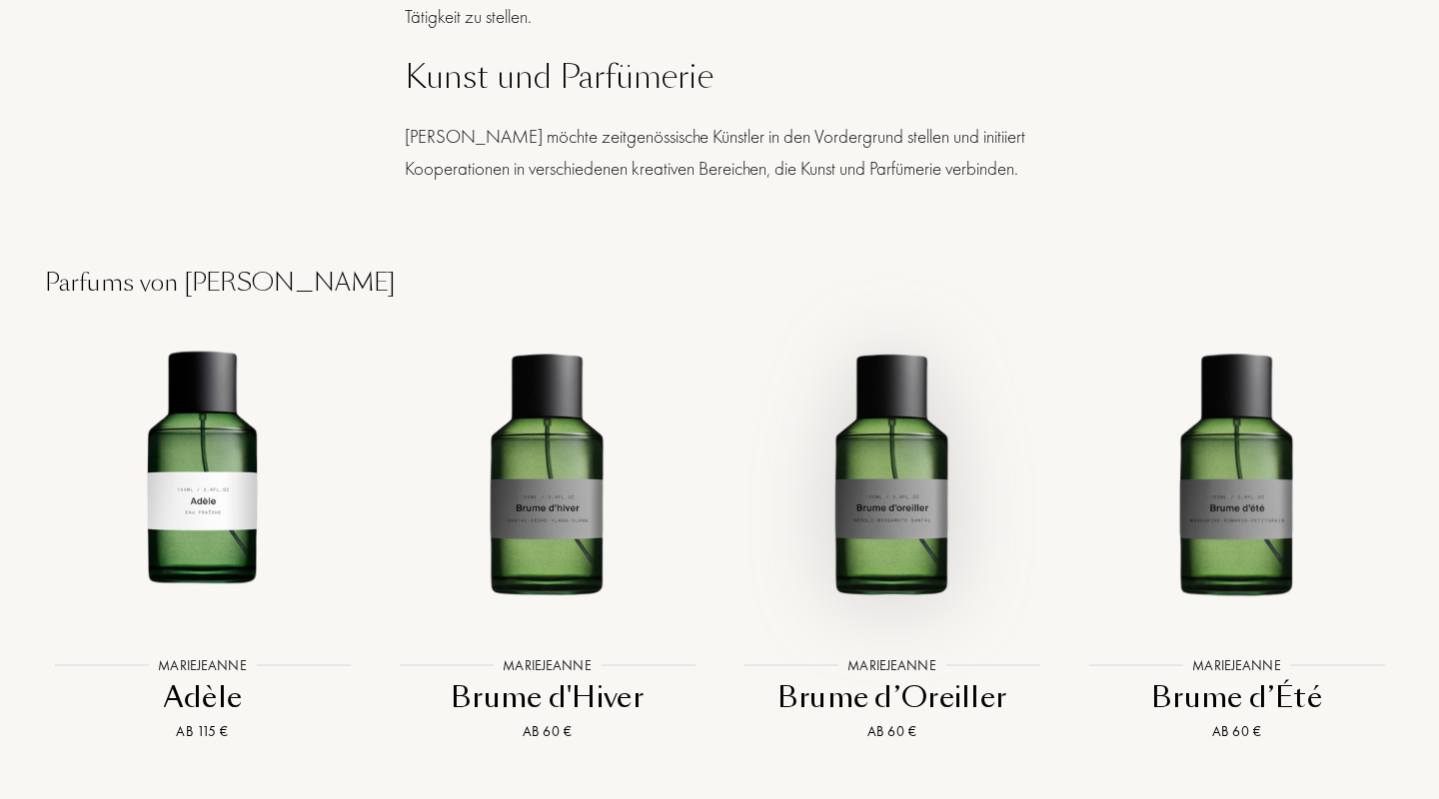
scroll to position [1921, 0]
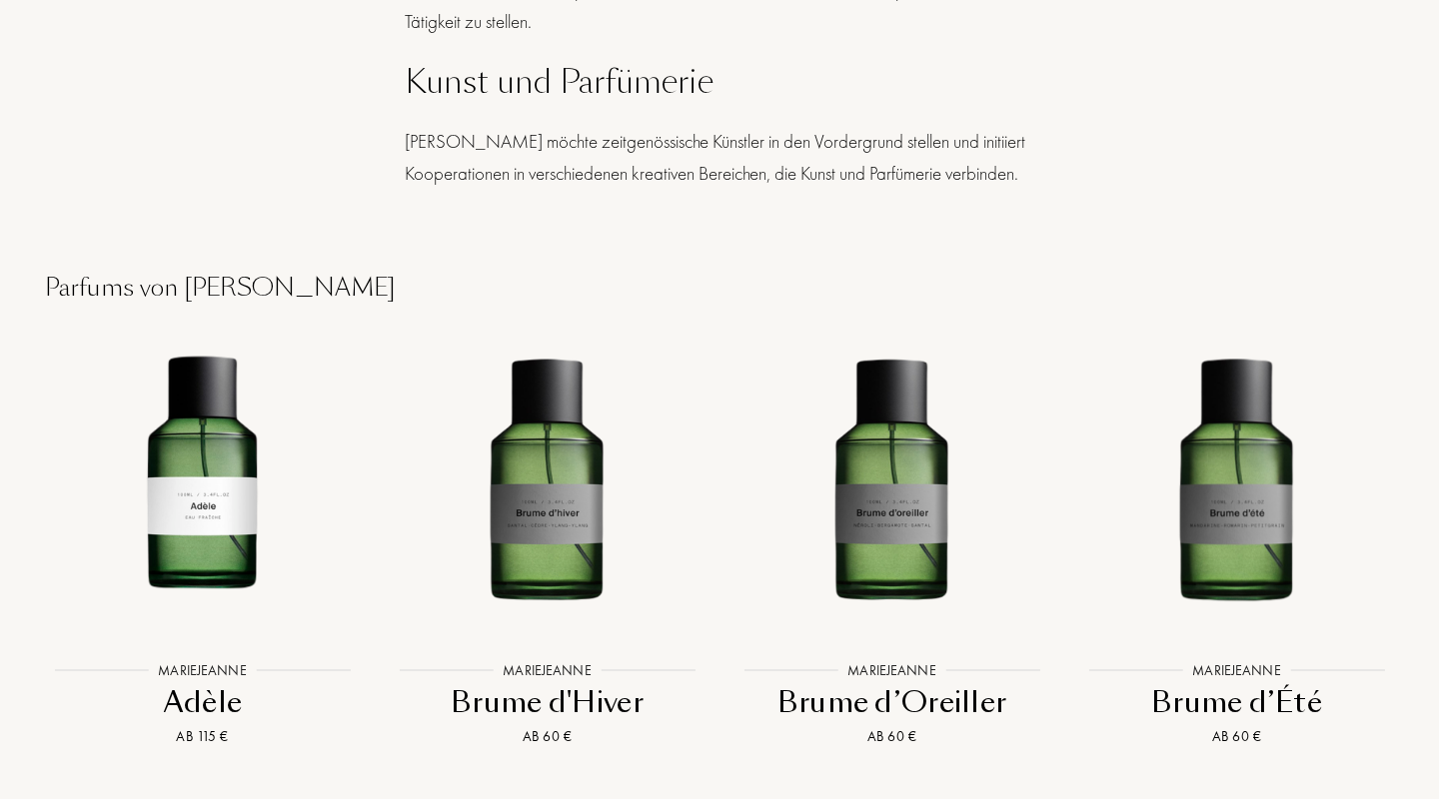
click at [220, 694] on div "Adèle" at bounding box center [202, 702] width 329 height 39
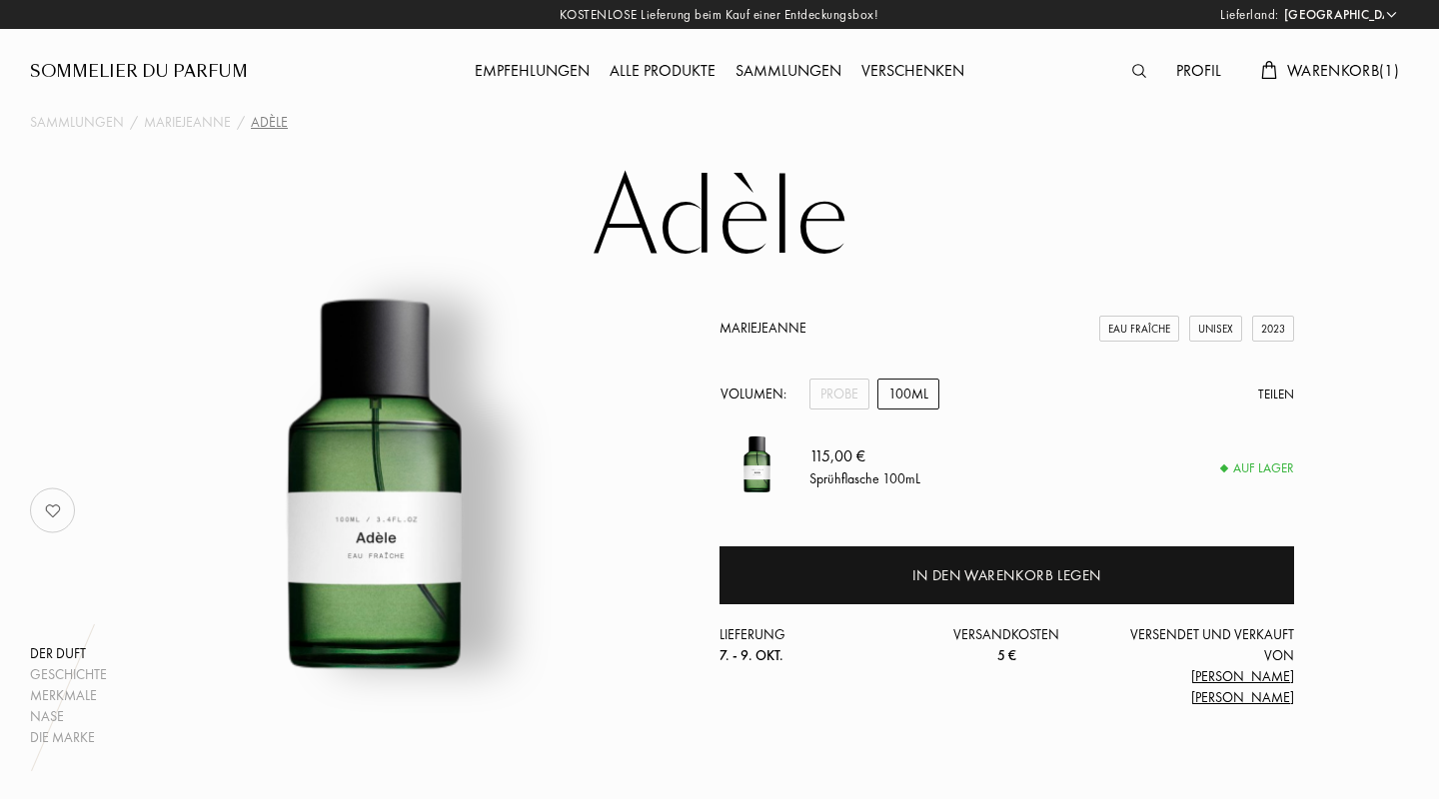
select select "DE"
click at [143, 64] on div "Sommelier du Parfum" at bounding box center [139, 72] width 218 height 24
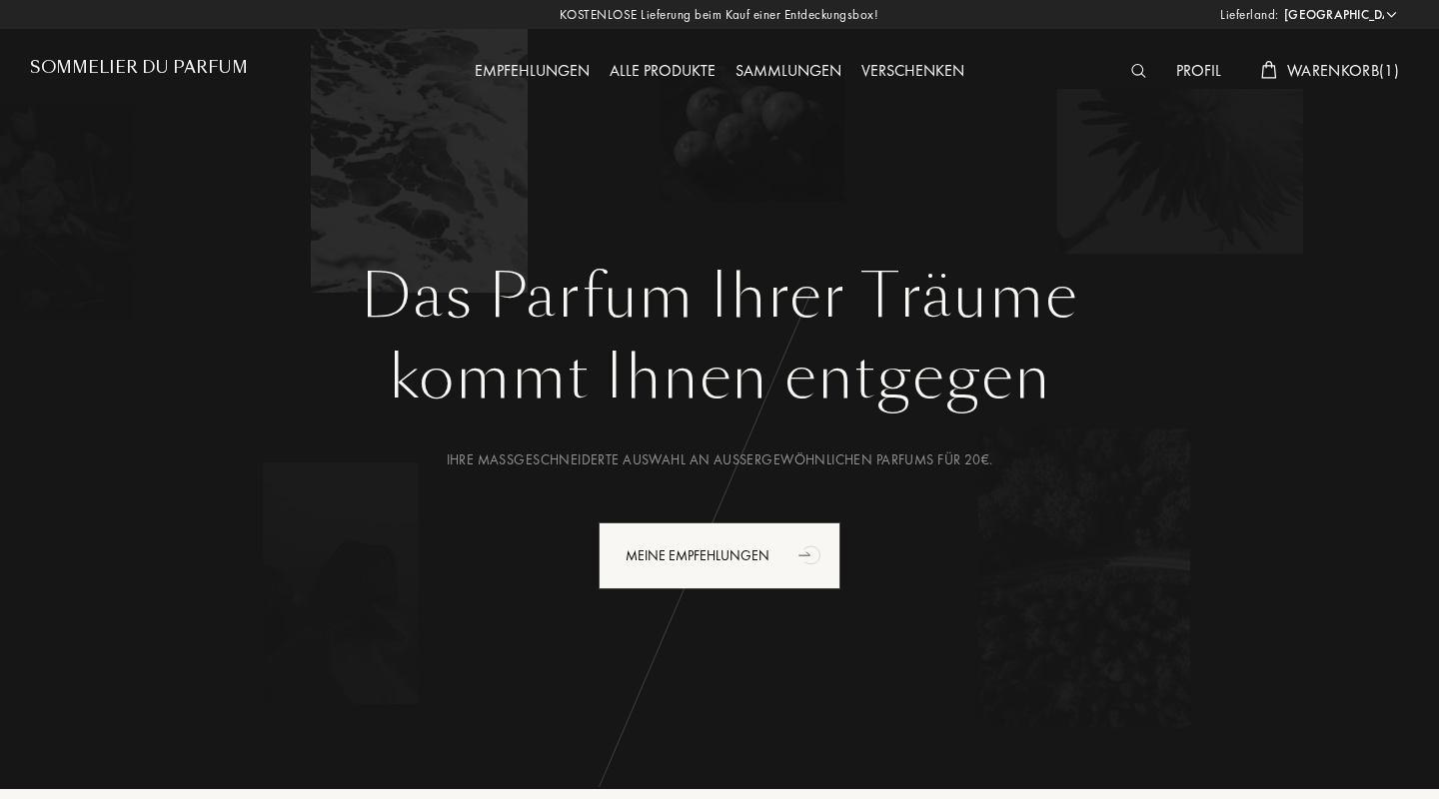
select select "DE"
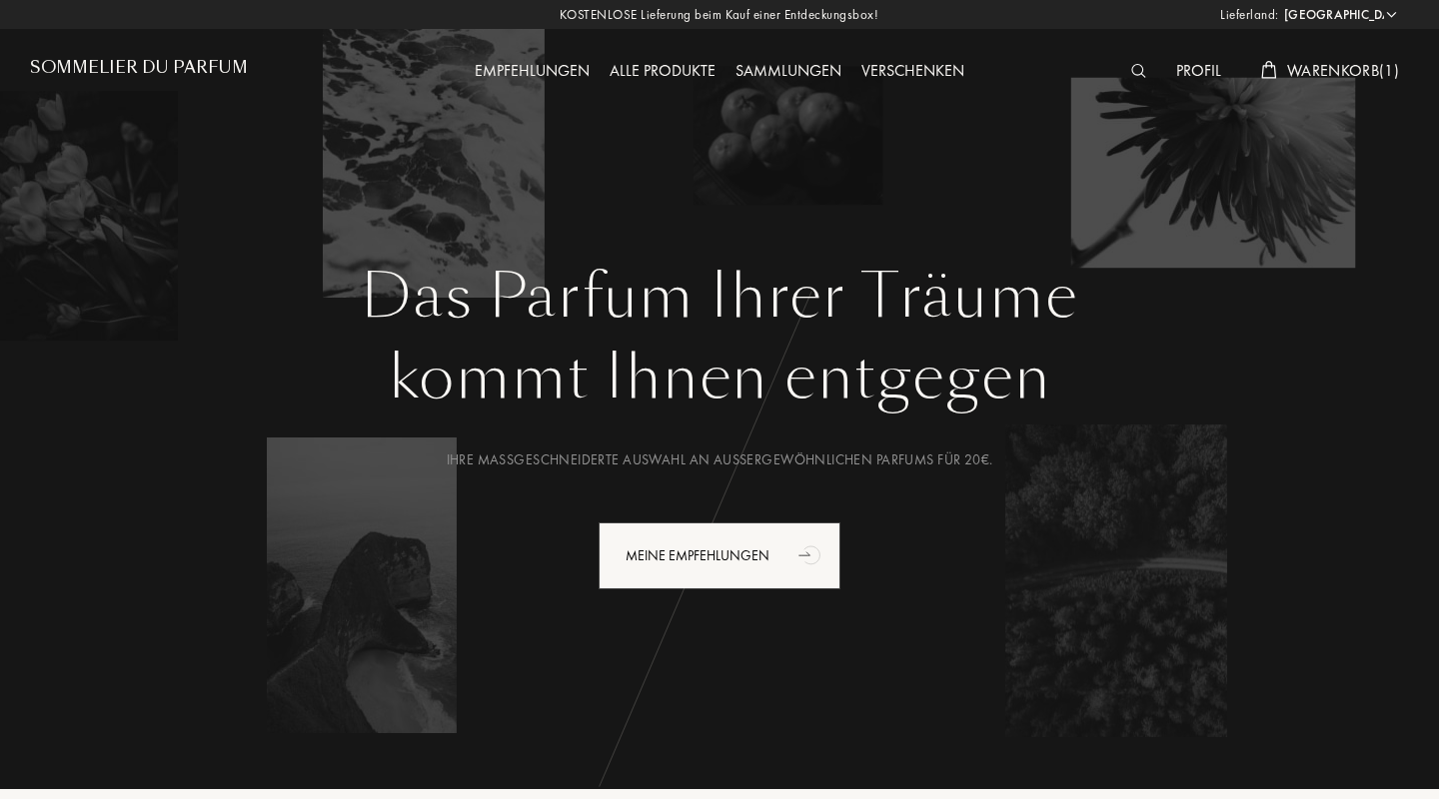
click at [1326, 61] on span "Warenkorb ( 1 )" at bounding box center [1343, 70] width 112 height 21
